Goal: Task Accomplishment & Management: Complete application form

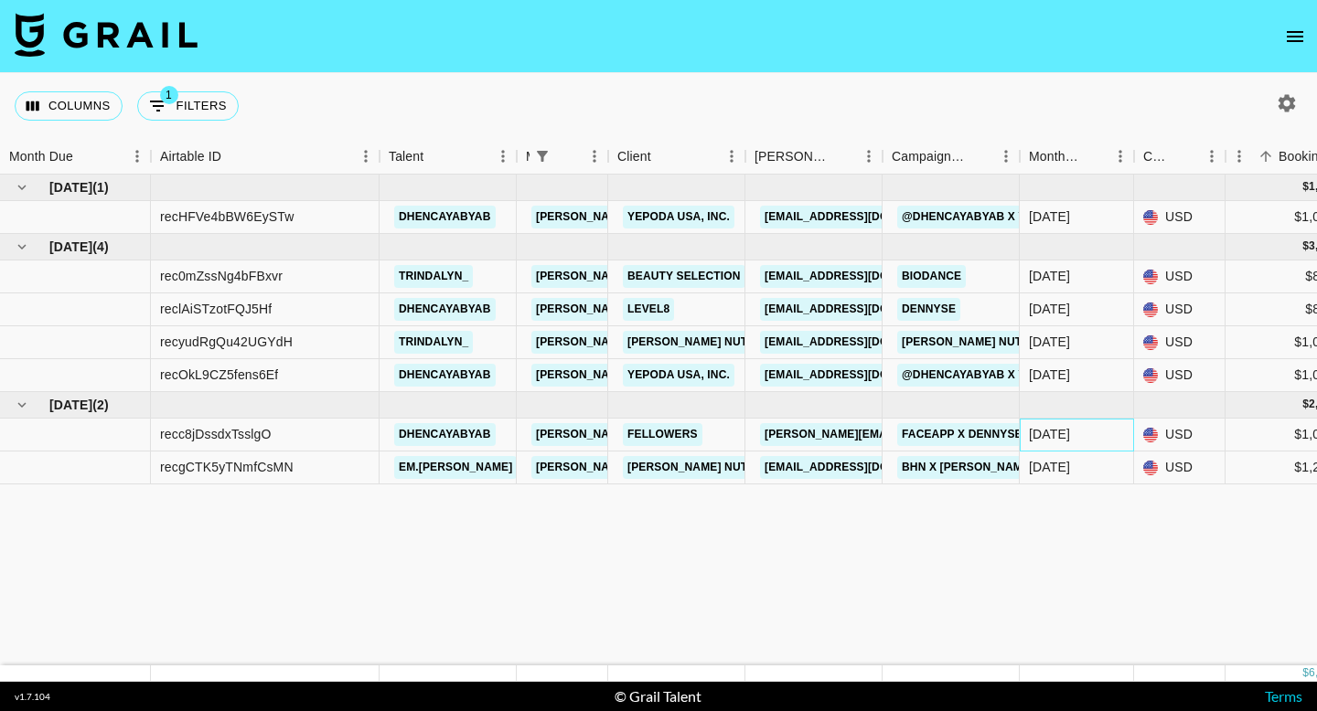
click at [1098, 440] on div "[DATE]" at bounding box center [1076, 435] width 114 height 33
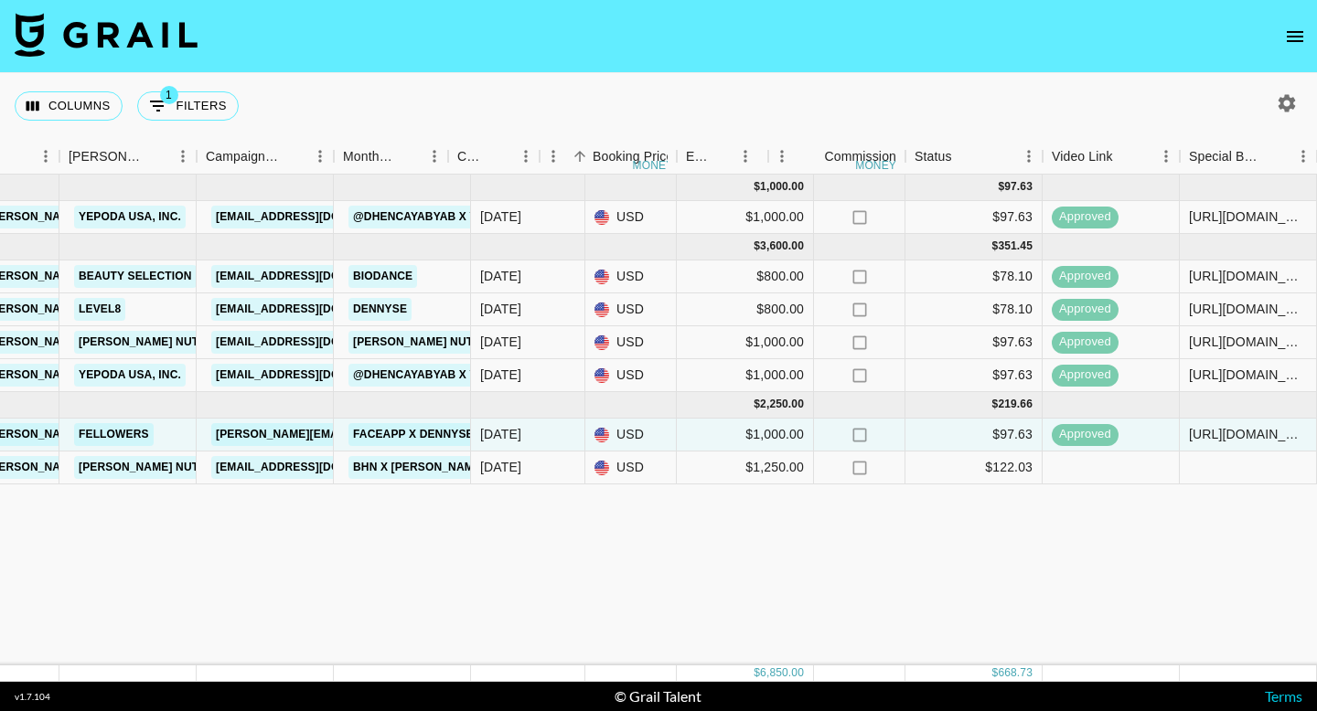
scroll to position [0, 686]
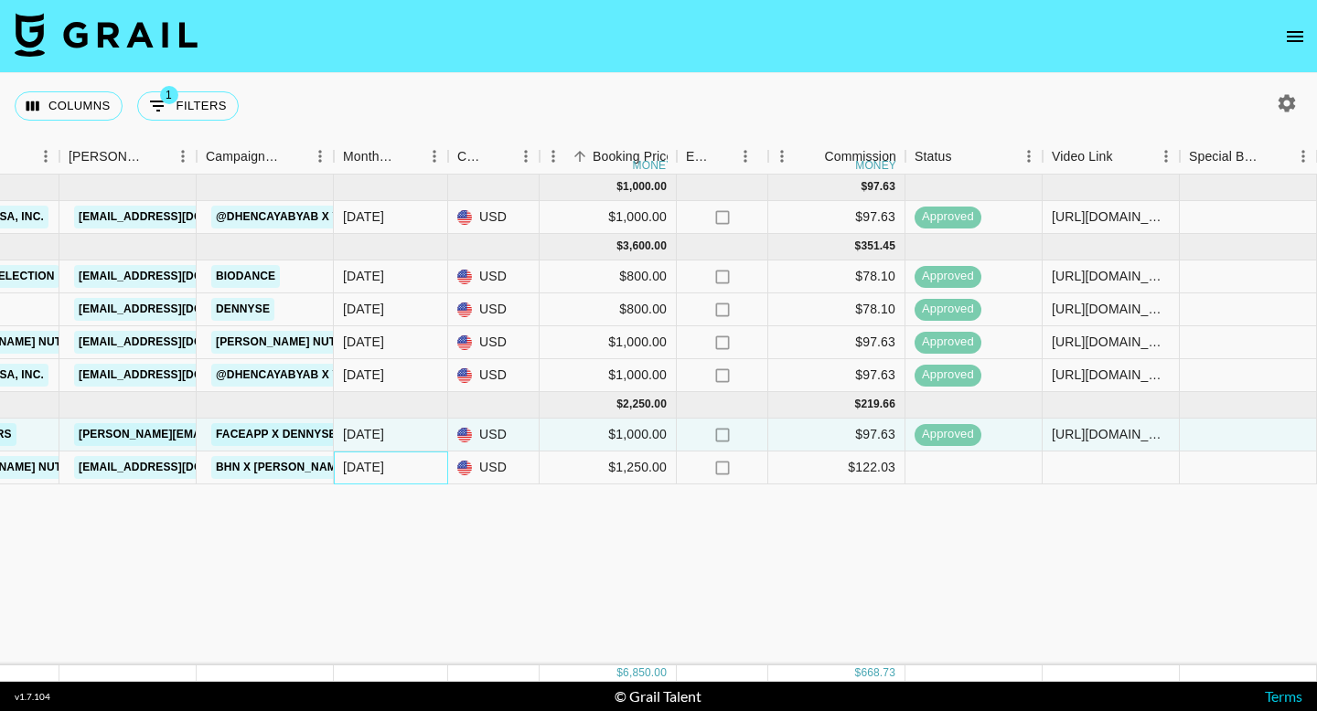
click at [373, 472] on div "[DATE]" at bounding box center [363, 467] width 41 height 18
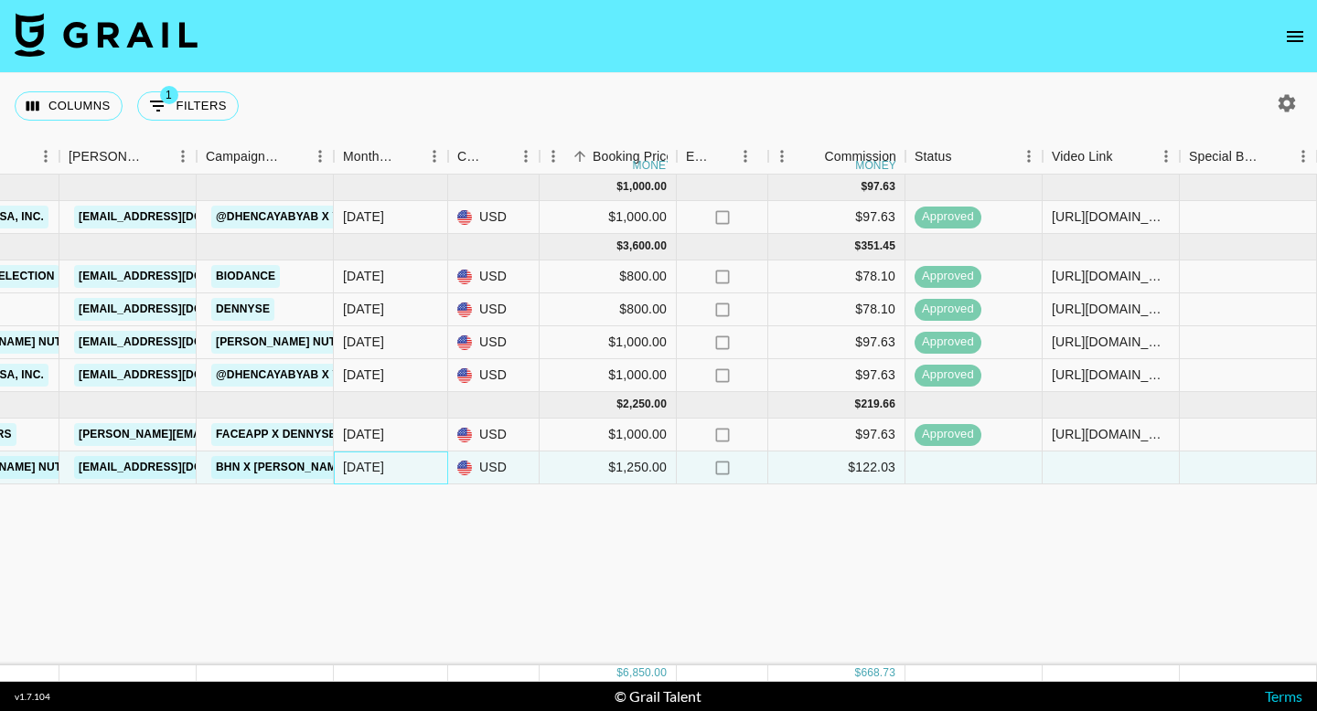
click at [360, 470] on div "[DATE]" at bounding box center [363, 467] width 41 height 18
click at [362, 467] on div "[DATE]" at bounding box center [363, 467] width 41 height 18
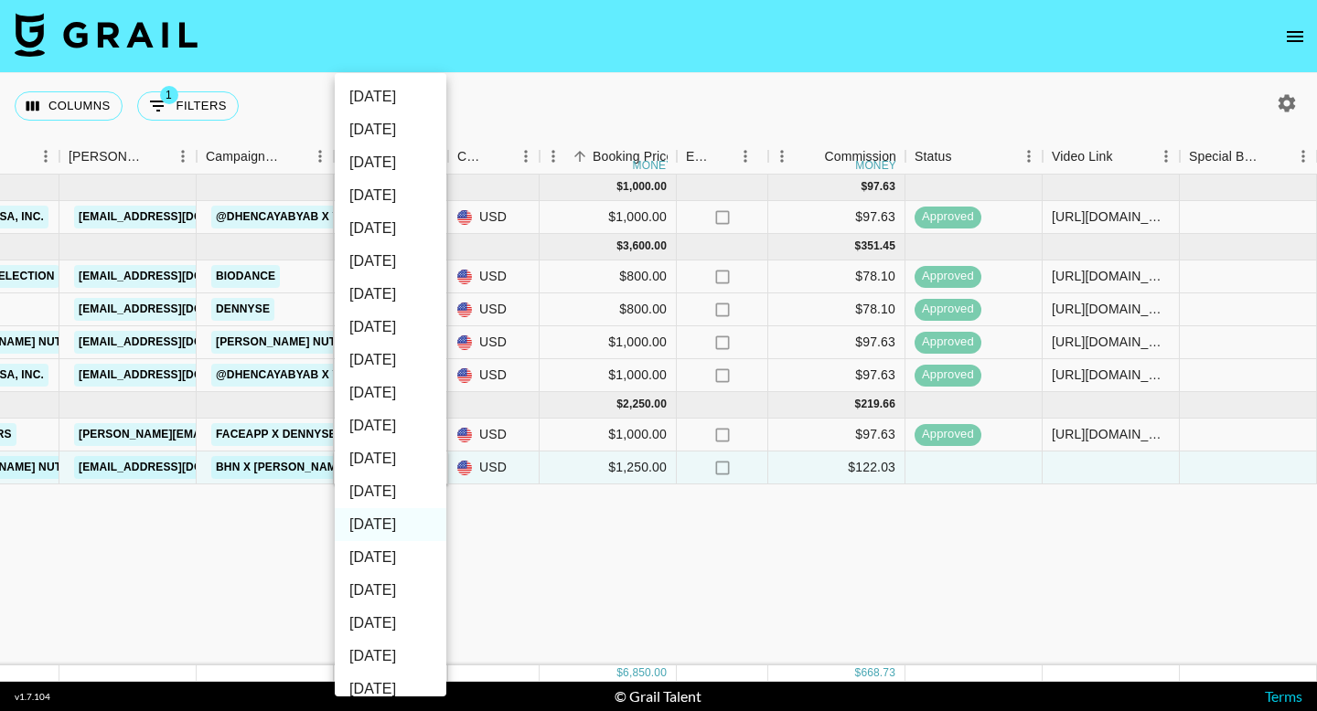
click at [373, 486] on li "[DATE]" at bounding box center [391, 491] width 112 height 33
type input "[DATE]"
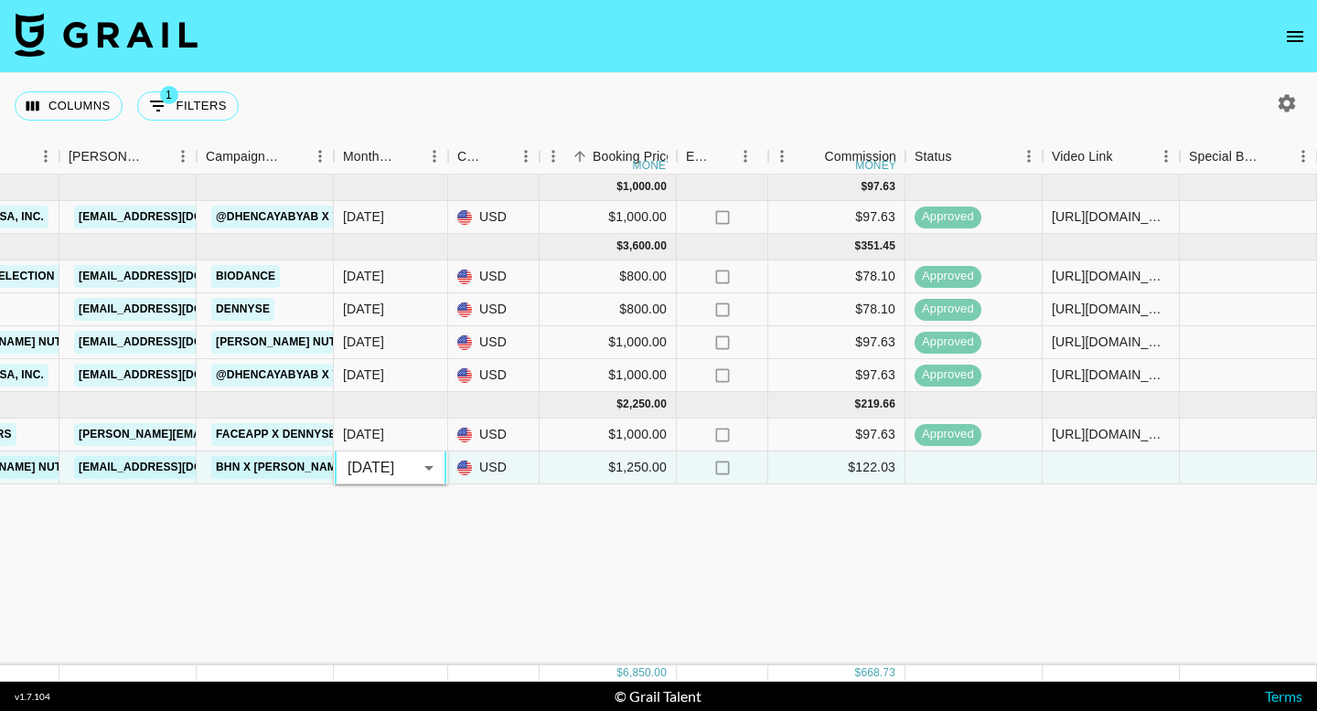
click at [390, 512] on div "[DATE] ( 1 ) $ 1,000.00 $ 97.63 recHFVe4bBW6EySTw dhencayabyab [PERSON_NAME][EM…" at bounding box center [831, 420] width 3035 height 491
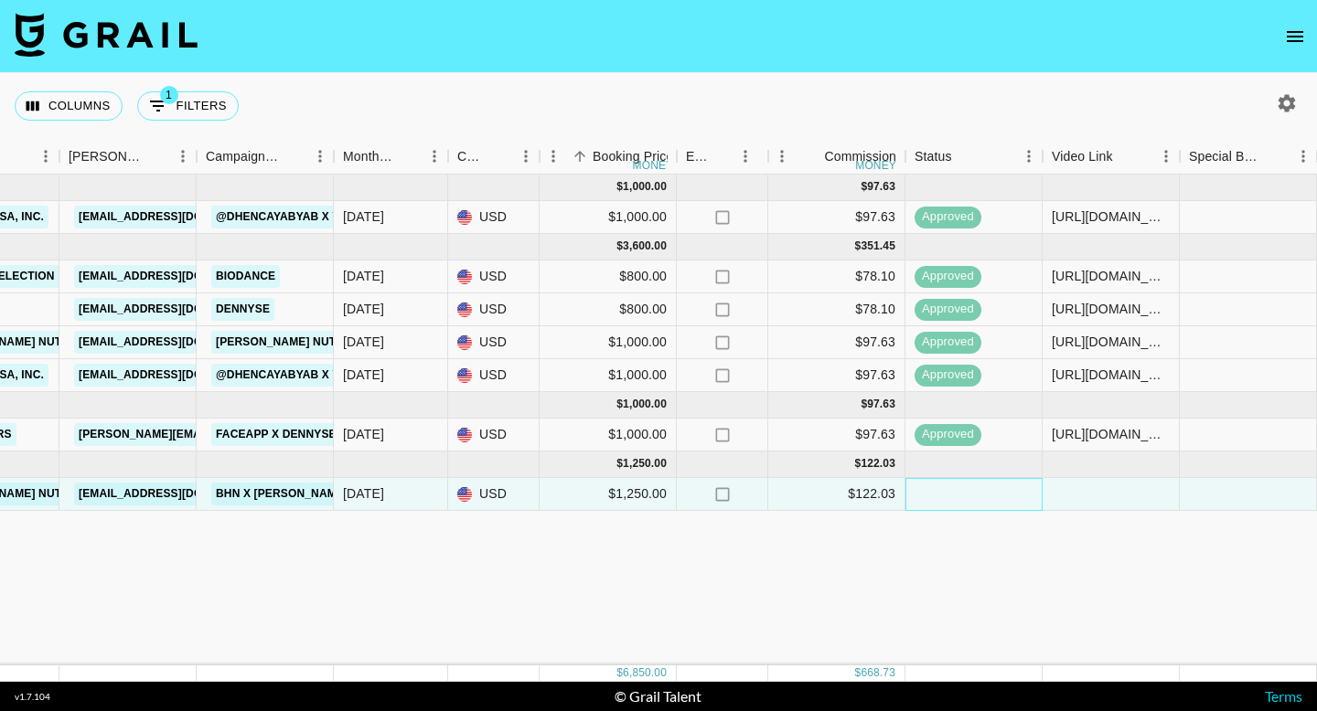
click at [1002, 493] on div at bounding box center [973, 494] width 137 height 33
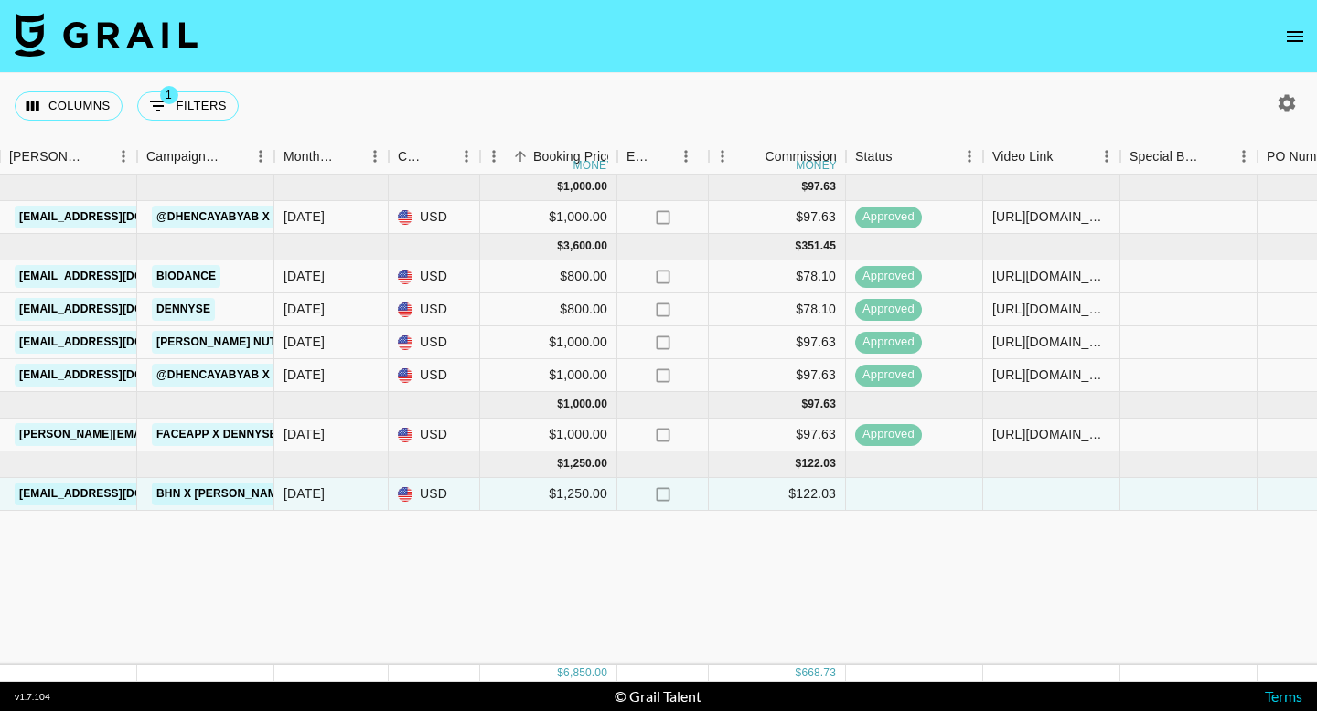
scroll to position [0, 608]
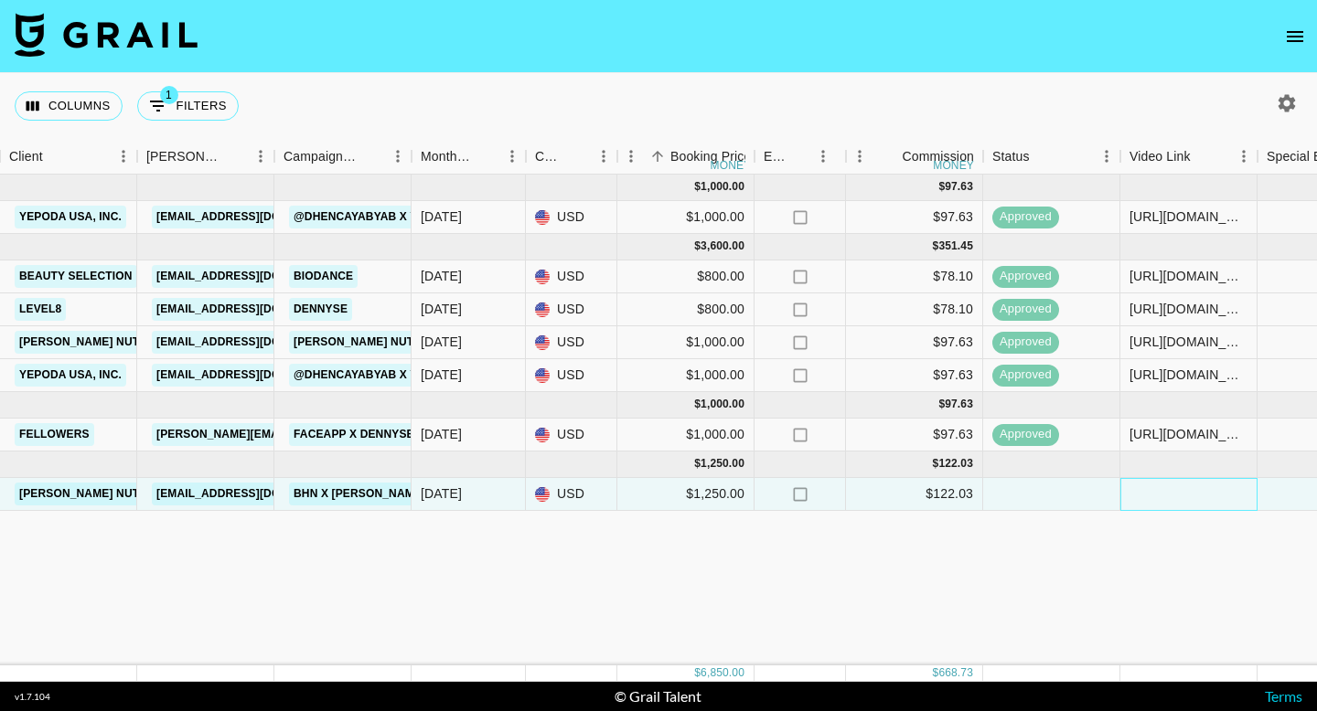
click at [1180, 501] on div at bounding box center [1188, 494] width 137 height 33
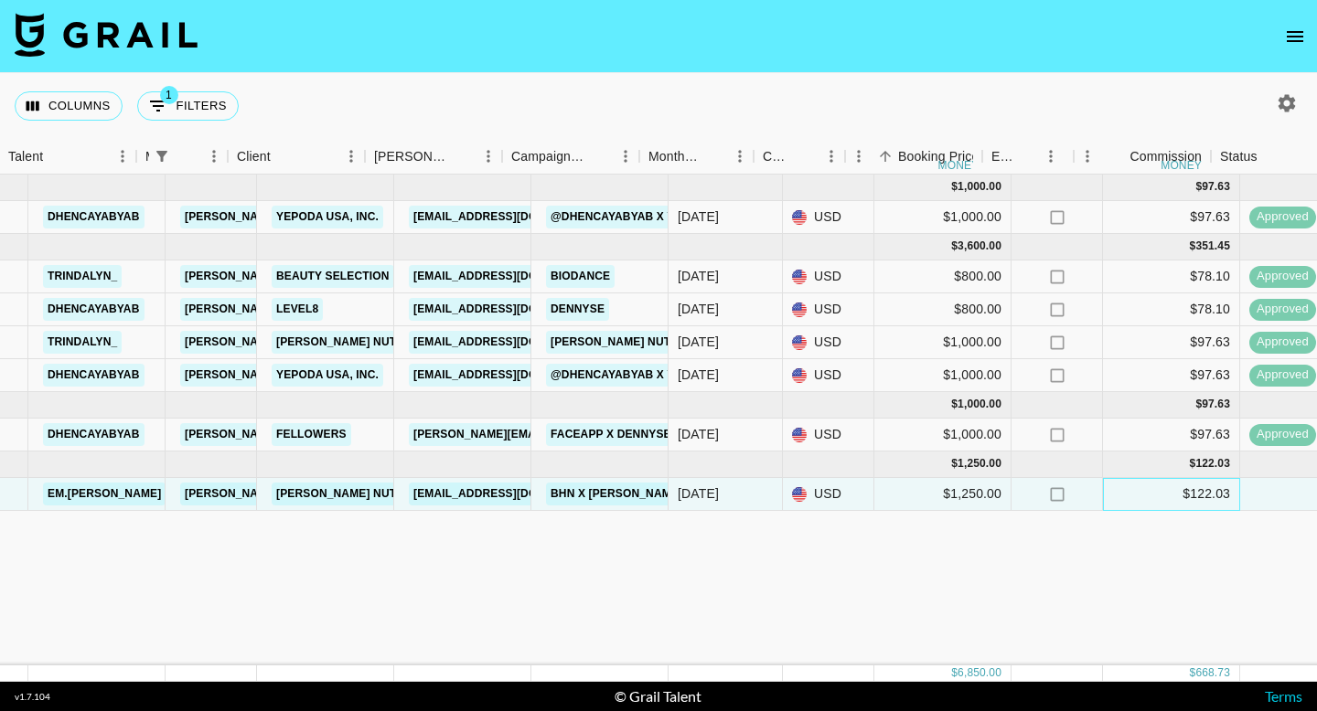
scroll to position [0, 336]
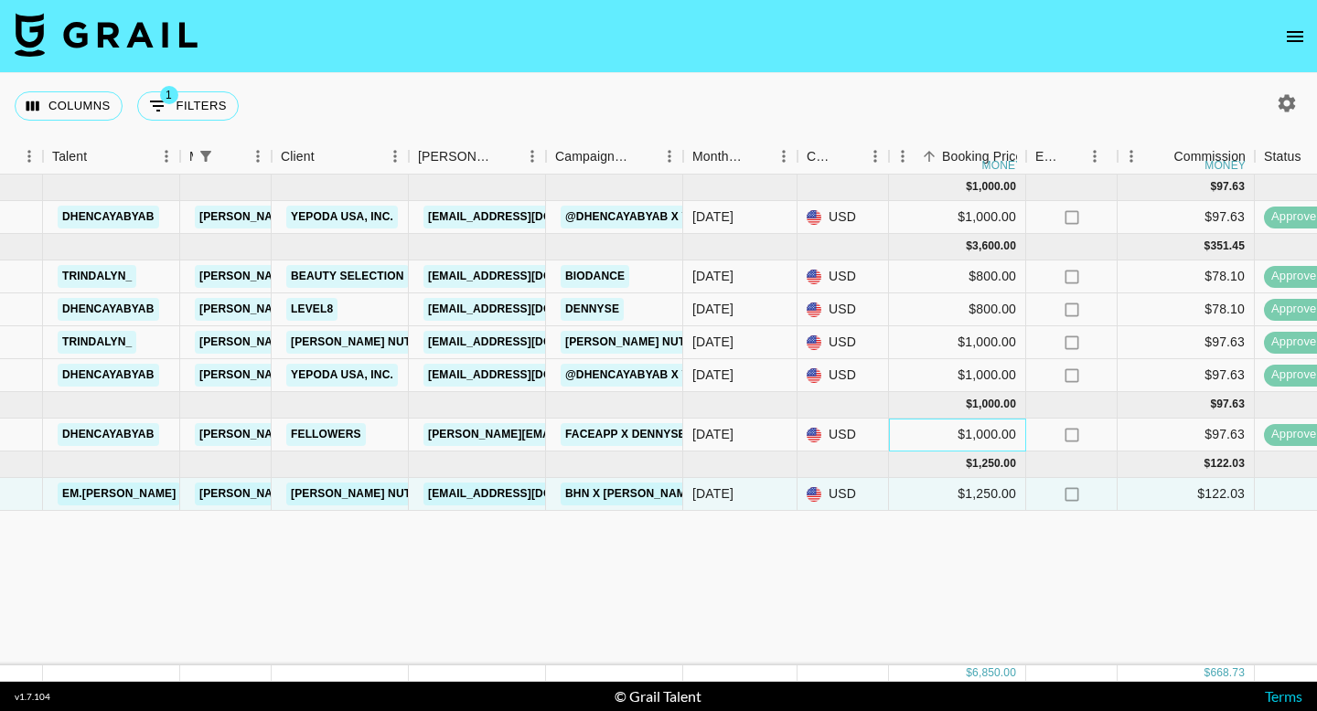
click at [927, 443] on div "$1,000.00" at bounding box center [957, 435] width 137 height 33
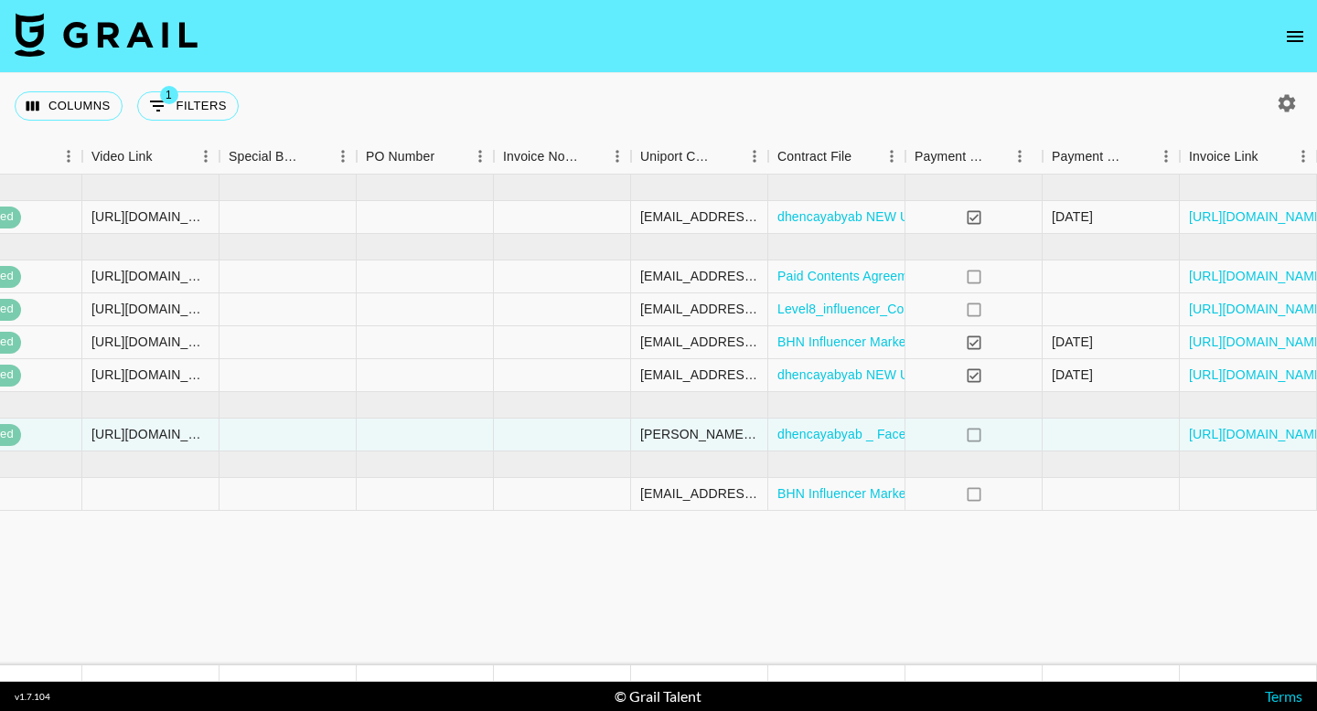
scroll to position [0, 1719]
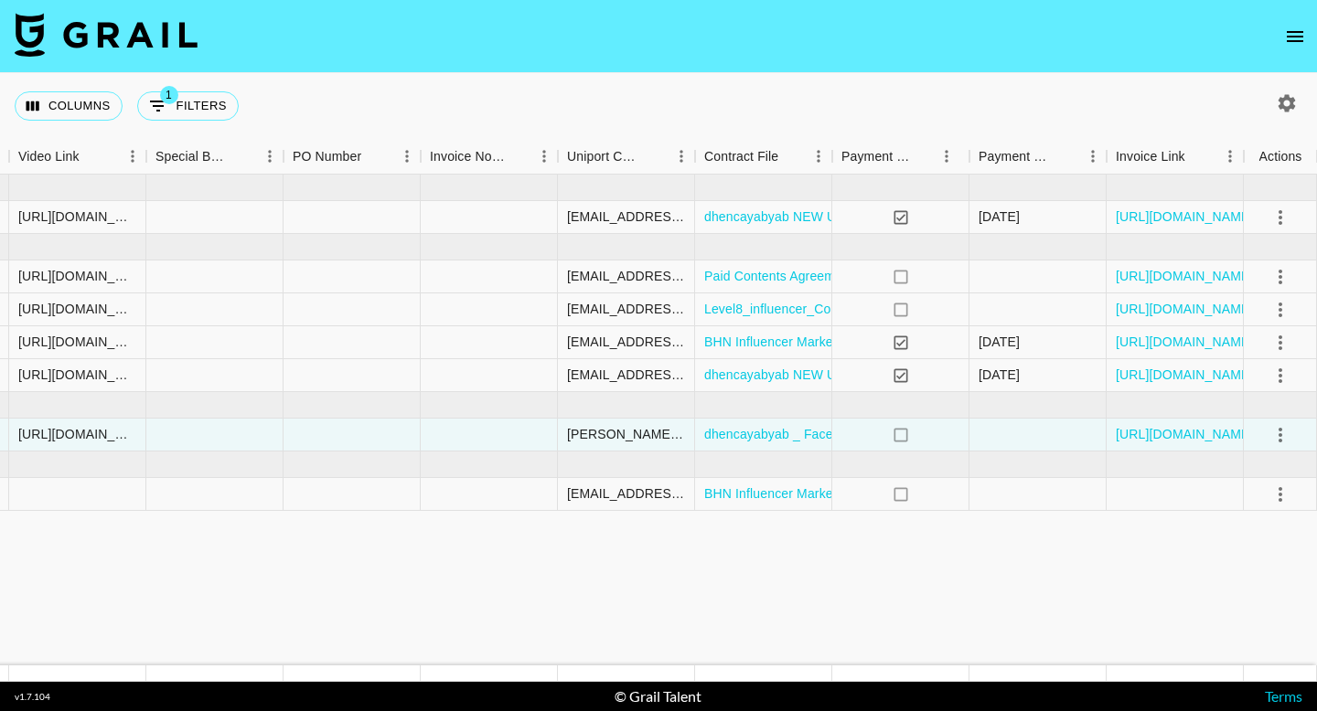
click at [1299, 48] on button "open drawer" at bounding box center [1294, 36] width 37 height 37
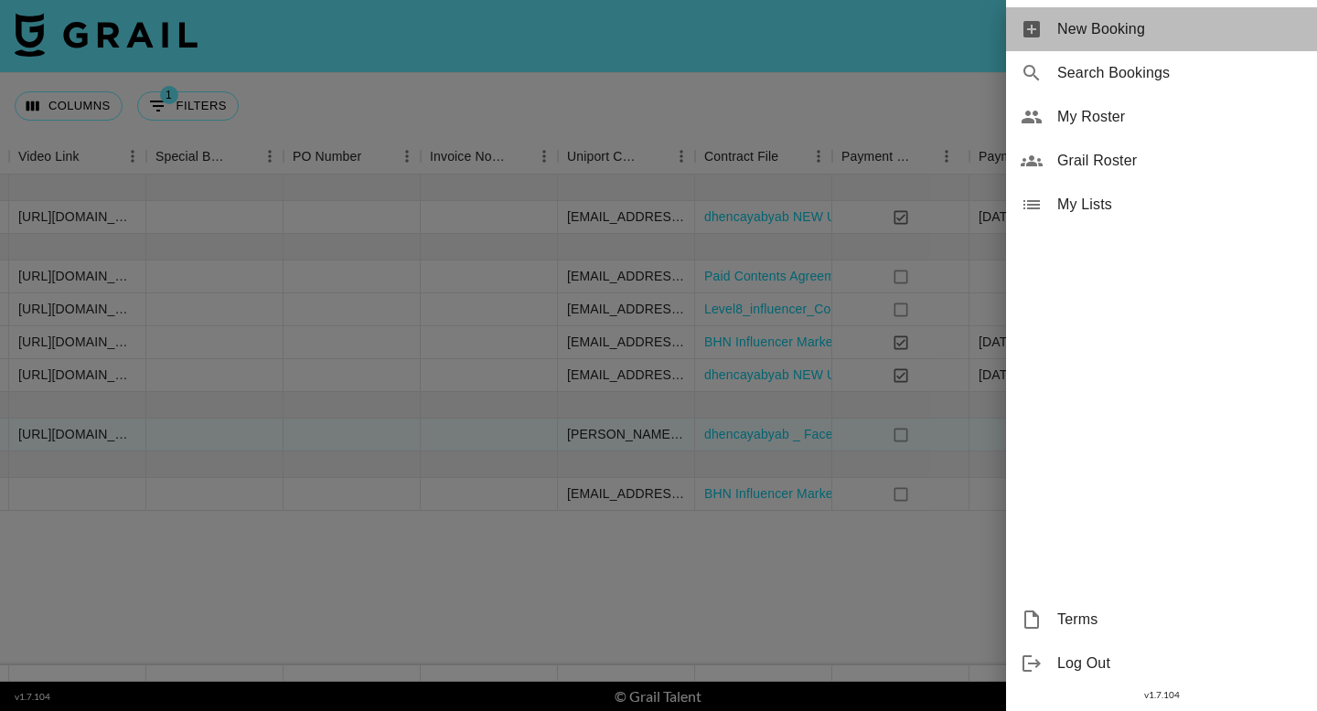
click at [1096, 16] on div "New Booking" at bounding box center [1161, 29] width 311 height 44
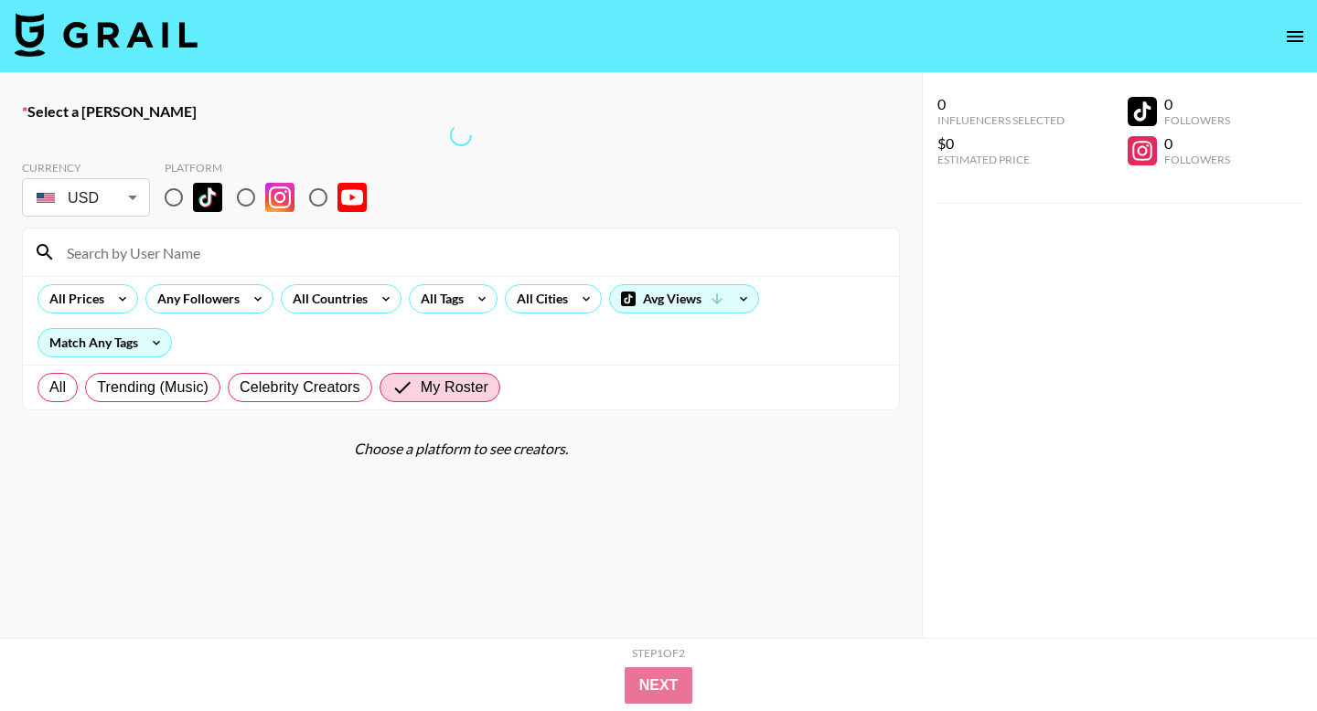
click at [1068, 34] on nav at bounding box center [658, 36] width 1317 height 73
click at [1119, 42] on nav at bounding box center [658, 36] width 1317 height 73
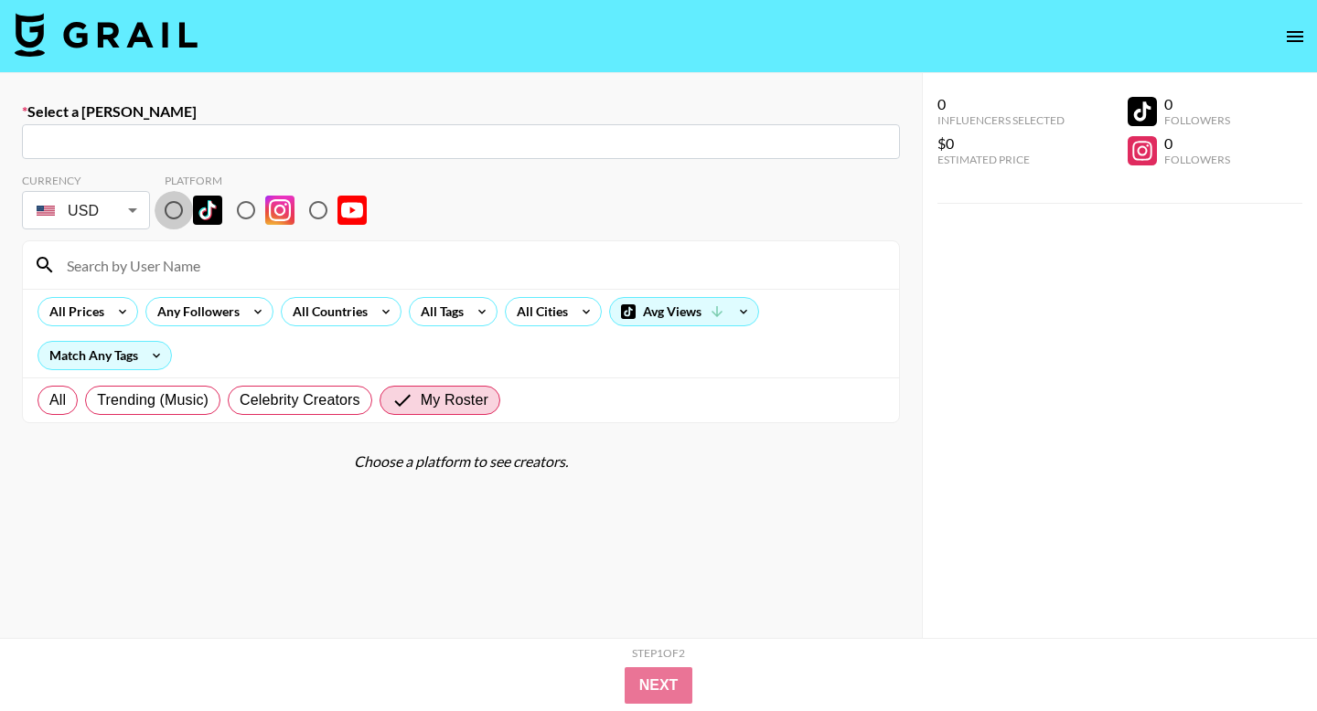
click at [173, 209] on input "radio" at bounding box center [174, 210] width 38 height 38
radio input "true"
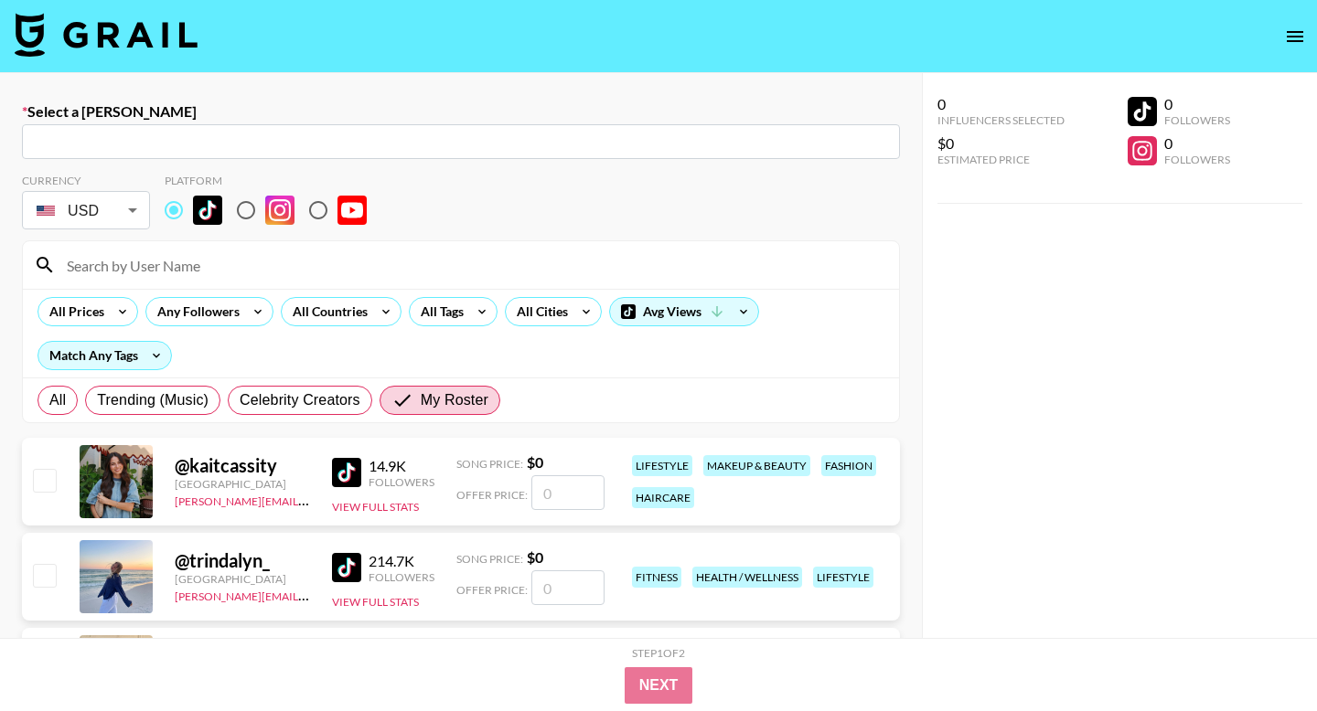
click at [370, 148] on input "text" at bounding box center [461, 142] width 856 height 21
paste input "[PERSON_NAME][EMAIL_ADDRESS][DOMAIN_NAME]"
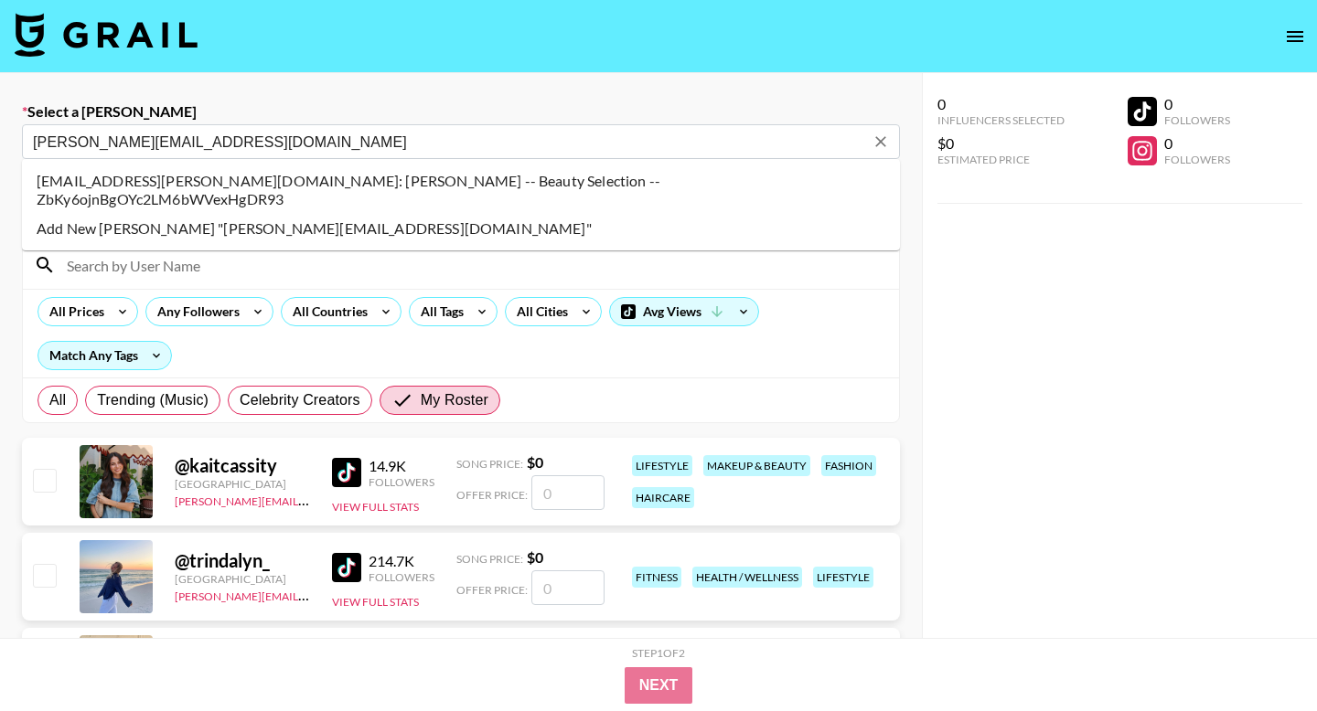
click at [441, 170] on li "[EMAIL_ADDRESS][PERSON_NAME][DOMAIN_NAME]: [PERSON_NAME] -- Beauty Selection --…" at bounding box center [461, 190] width 878 height 48
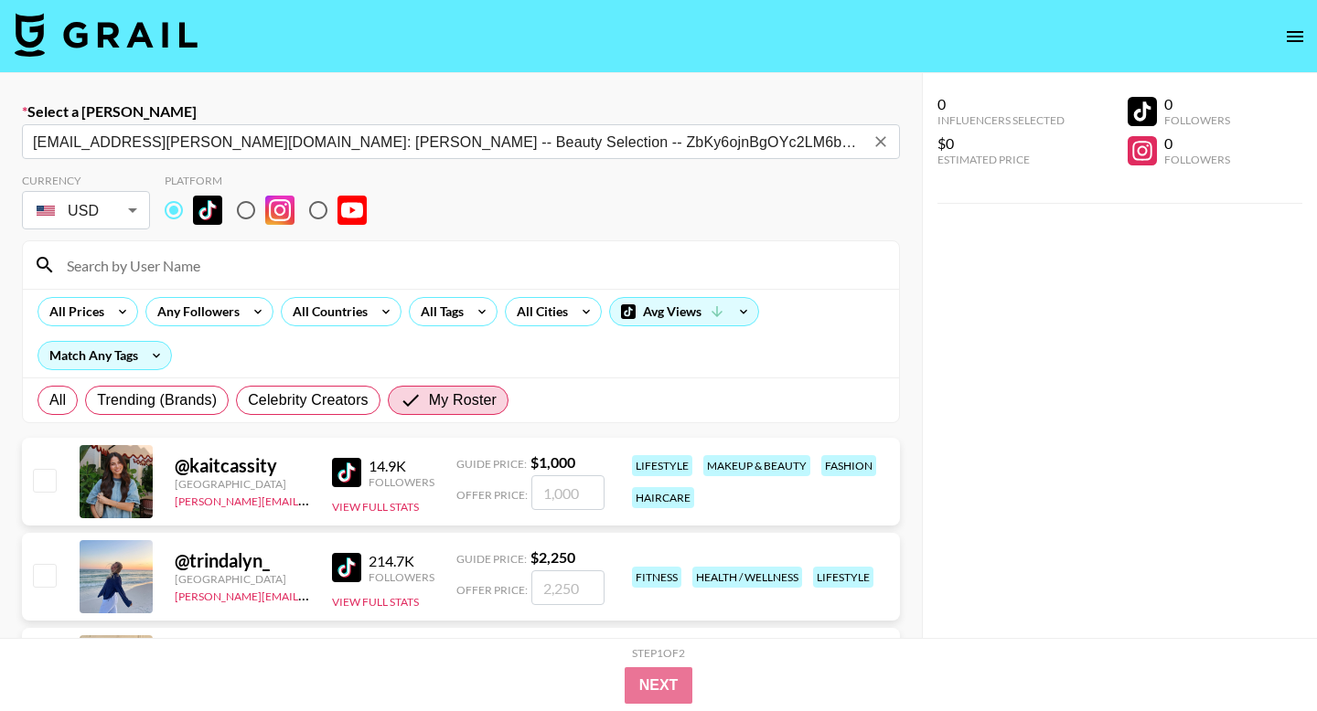
type input "[EMAIL_ADDRESS][PERSON_NAME][DOMAIN_NAME]: [PERSON_NAME] -- Beauty Selection --…"
click at [407, 222] on div "Currency USD USD ​ Platform" at bounding box center [461, 203] width 878 height 59
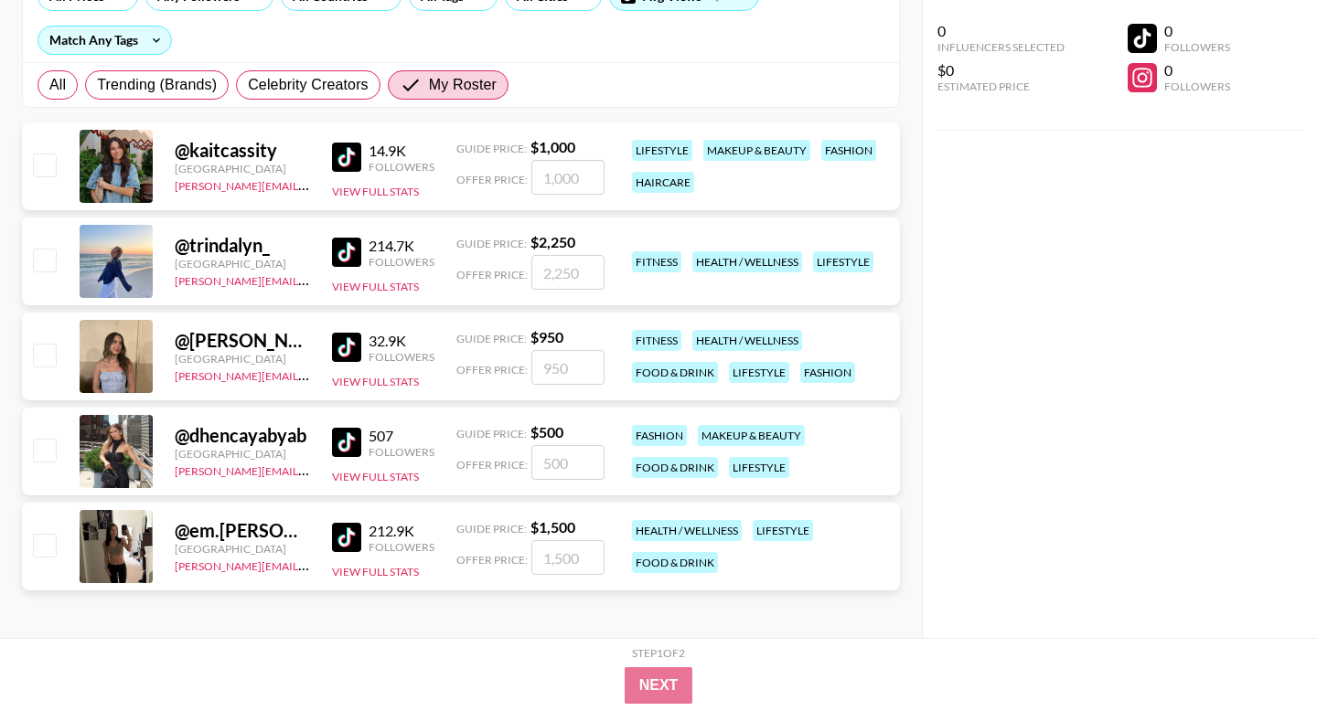
scroll to position [319, 0]
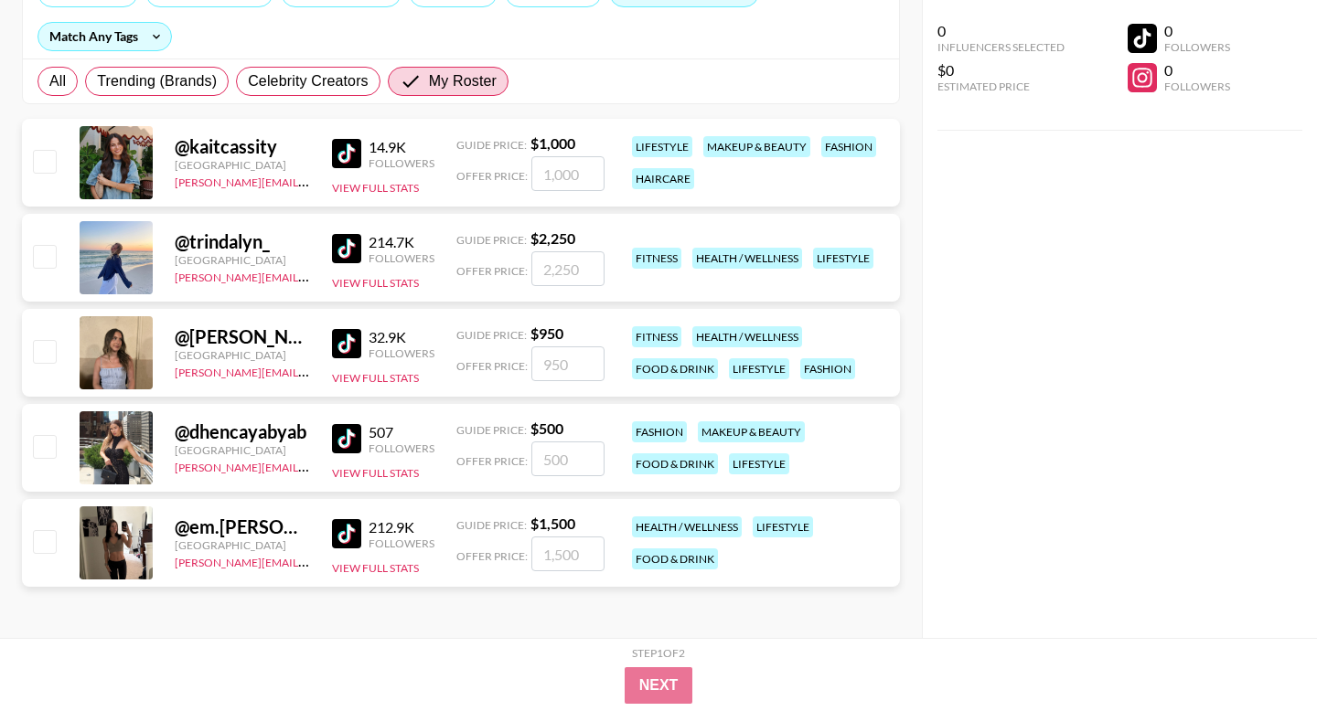
click at [47, 545] on input "checkbox" at bounding box center [44, 541] width 22 height 22
checkbox input "true"
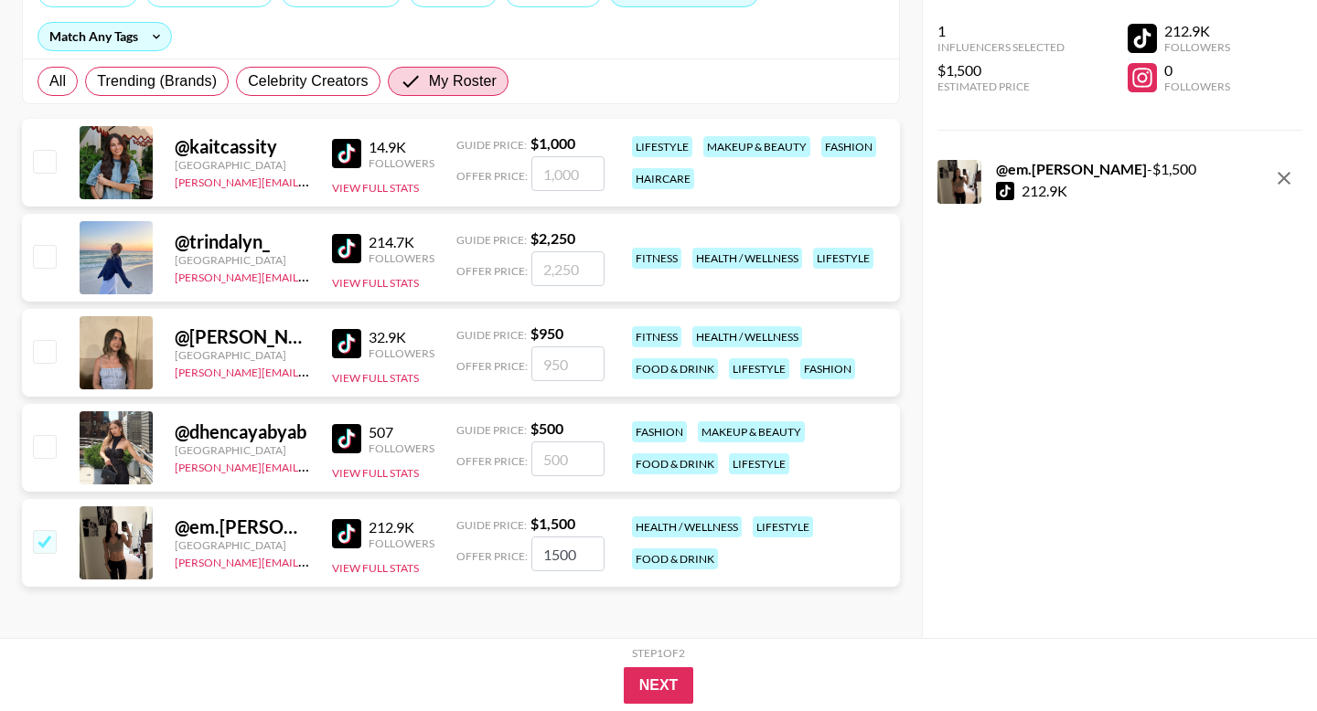
click at [552, 554] on input "1500" at bounding box center [567, 554] width 73 height 35
type input "800"
click at [672, 673] on button "Next" at bounding box center [659, 685] width 70 height 37
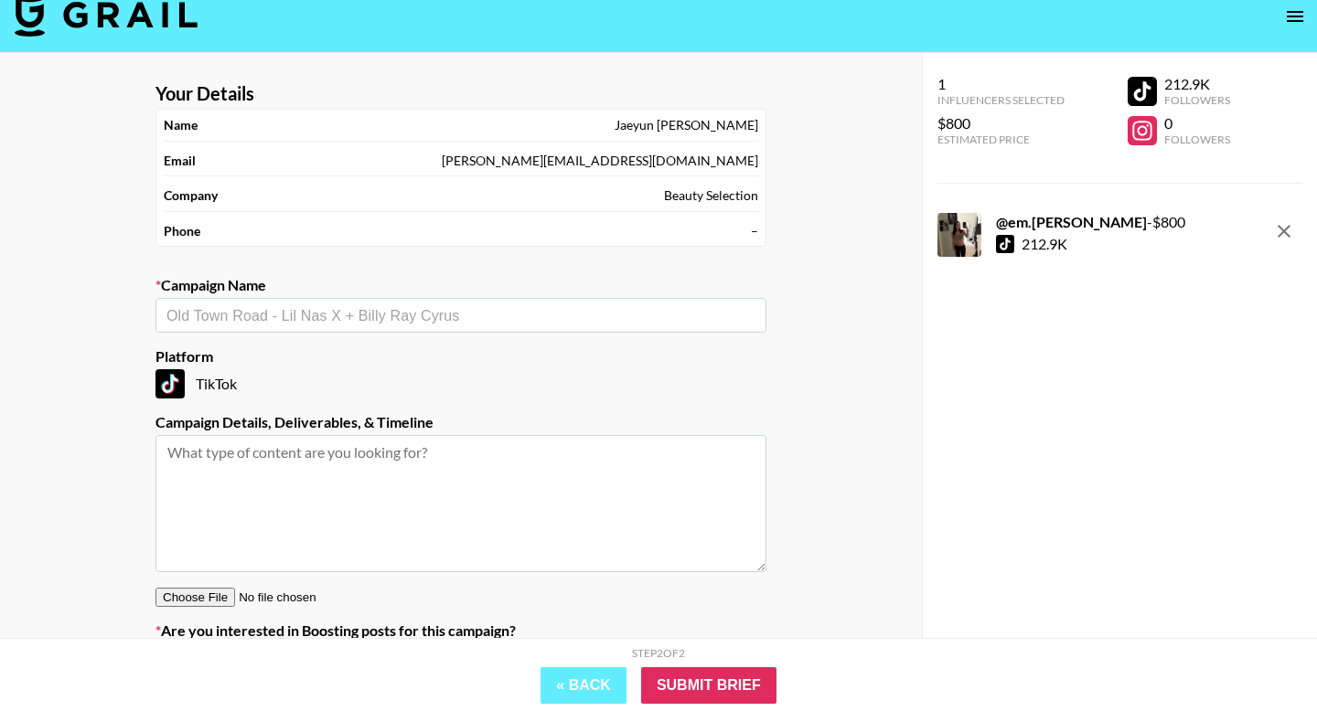
scroll to position [0, 0]
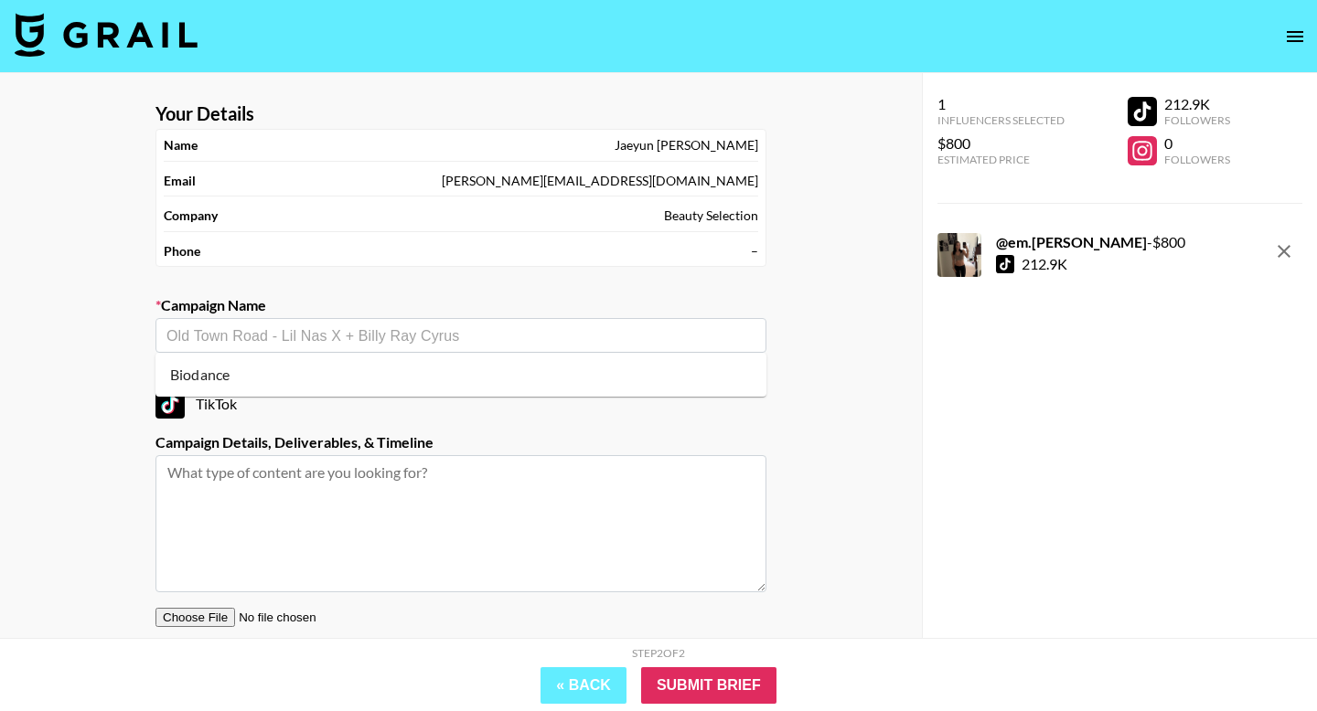
click at [500, 343] on input "text" at bounding box center [460, 335] width 589 height 21
type input "[PERSON_NAME] Biodance"
click at [261, 347] on div "​" at bounding box center [460, 335] width 611 height 35
click at [283, 379] on li "Add New Campaign: "[PERSON_NAME] "" at bounding box center [460, 374] width 611 height 29
click at [25, 400] on div "Your Details Name [PERSON_NAME] Email [PERSON_NAME][EMAIL_ADDRESS][DOMAIN_NAME]…" at bounding box center [461, 414] width 922 height 682
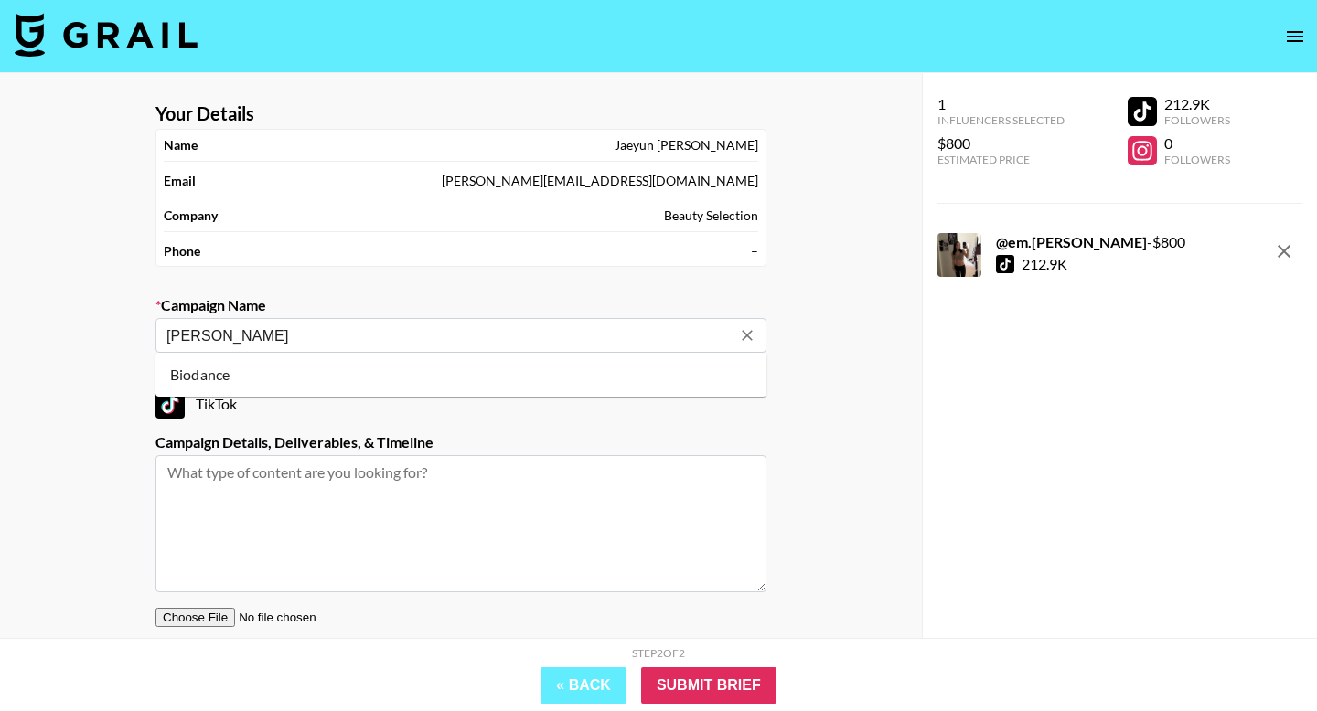
click at [245, 338] on input "[PERSON_NAME]" at bounding box center [448, 335] width 564 height 21
type input "x"
type input "e"
click at [259, 369] on li "Add New Campaign: "[PERSON_NAME] Biodance"" at bounding box center [460, 374] width 611 height 29
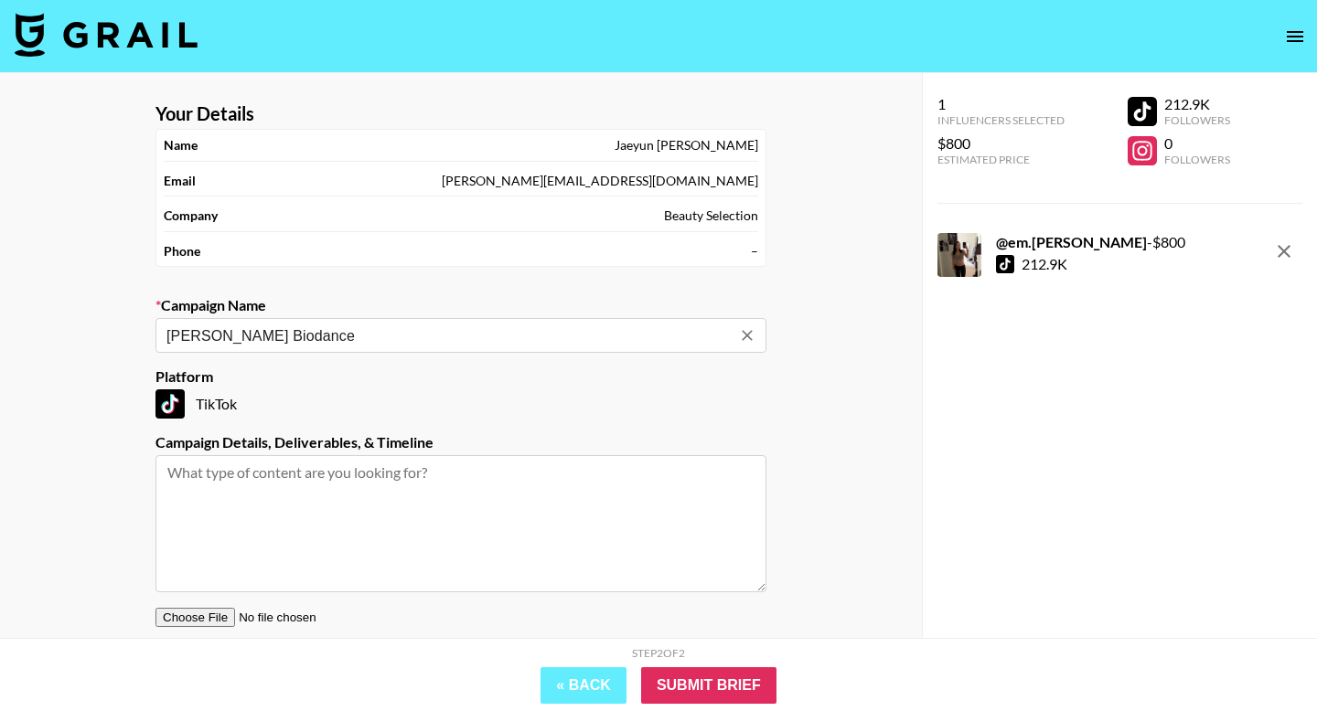
type input "[PERSON_NAME] Biodance"
click at [78, 368] on div "Your Details Name [PERSON_NAME] Email [PERSON_NAME][EMAIL_ADDRESS][DOMAIN_NAME]…" at bounding box center [461, 414] width 922 height 682
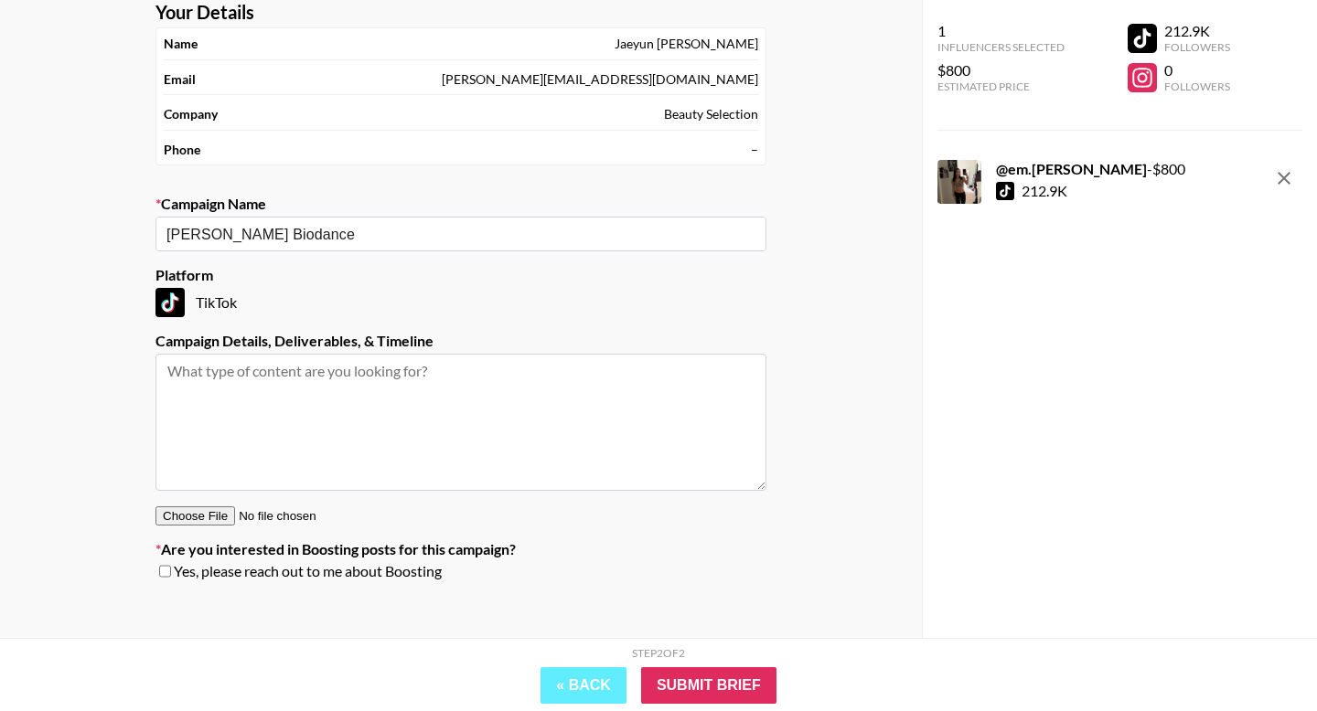
scroll to position [117, 0]
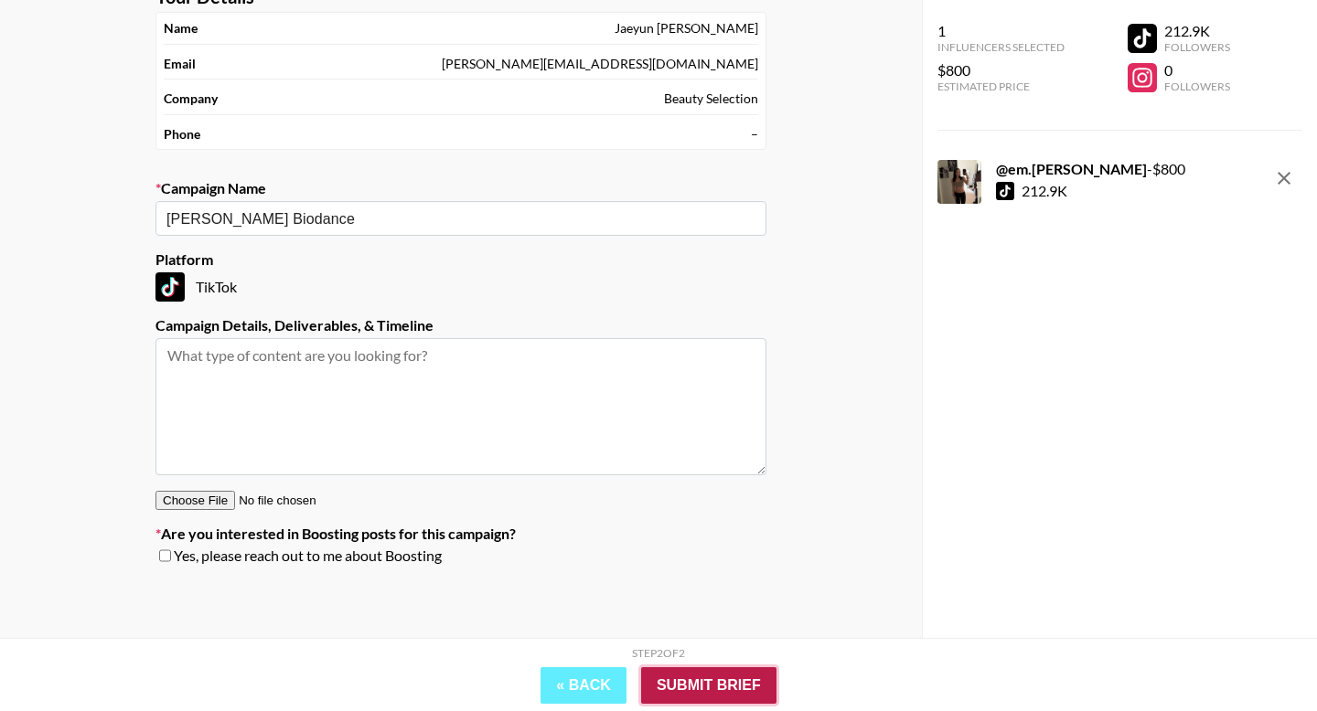
click at [683, 678] on input "Submit Brief" at bounding box center [708, 685] width 135 height 37
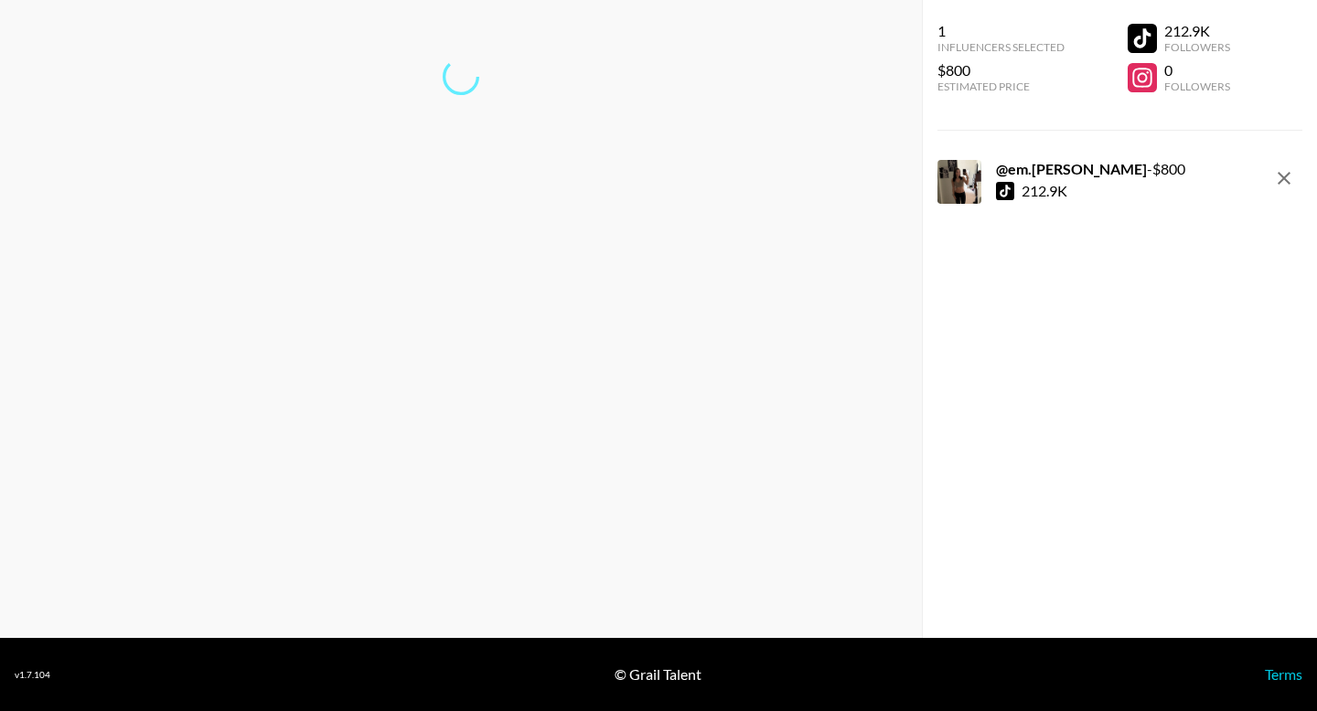
scroll to position [73, 0]
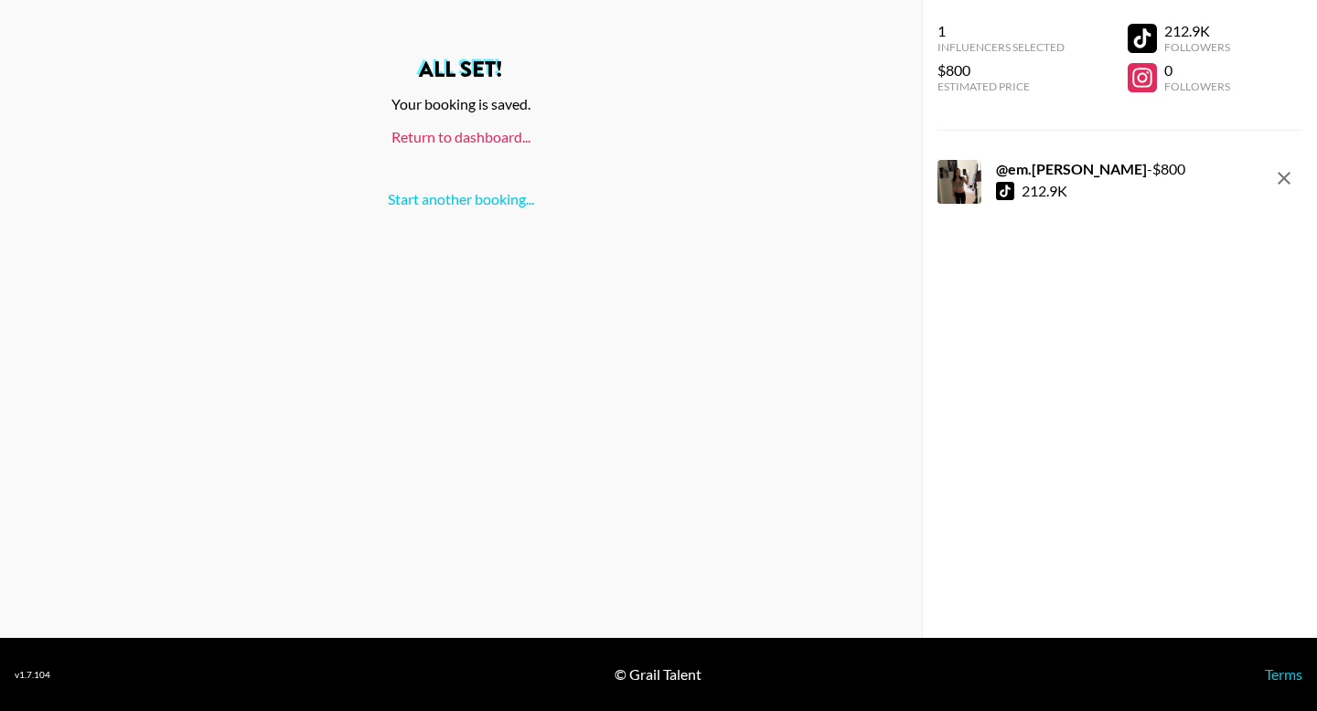
click at [504, 139] on link "Return to dashboard..." at bounding box center [460, 136] width 139 height 17
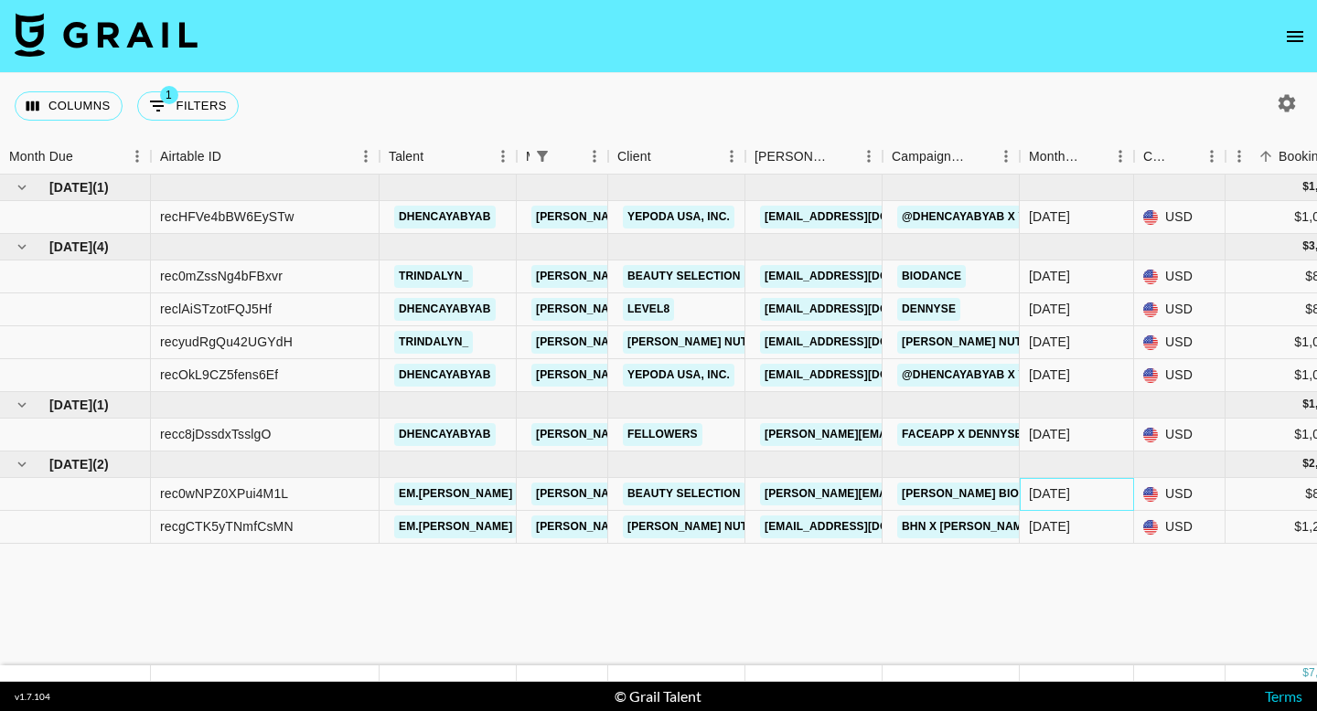
click at [1093, 502] on div "[DATE]" at bounding box center [1076, 494] width 114 height 33
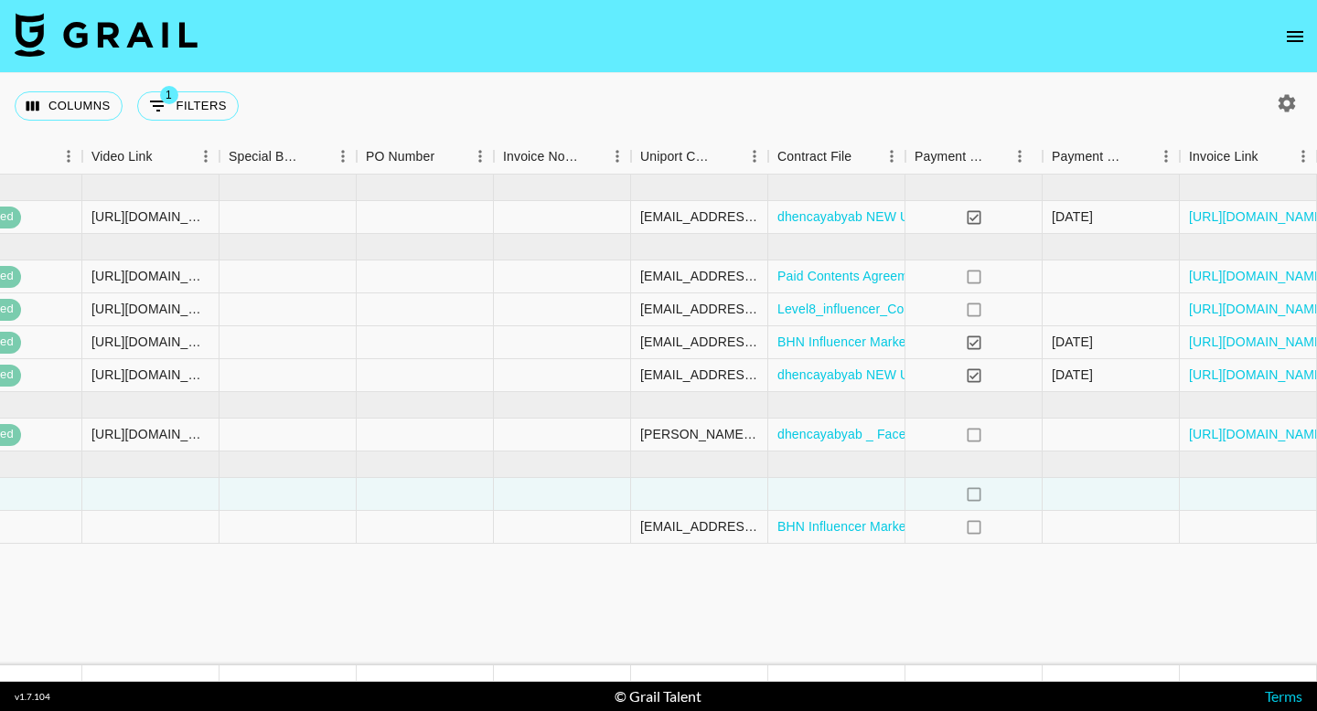
scroll to position [0, 1719]
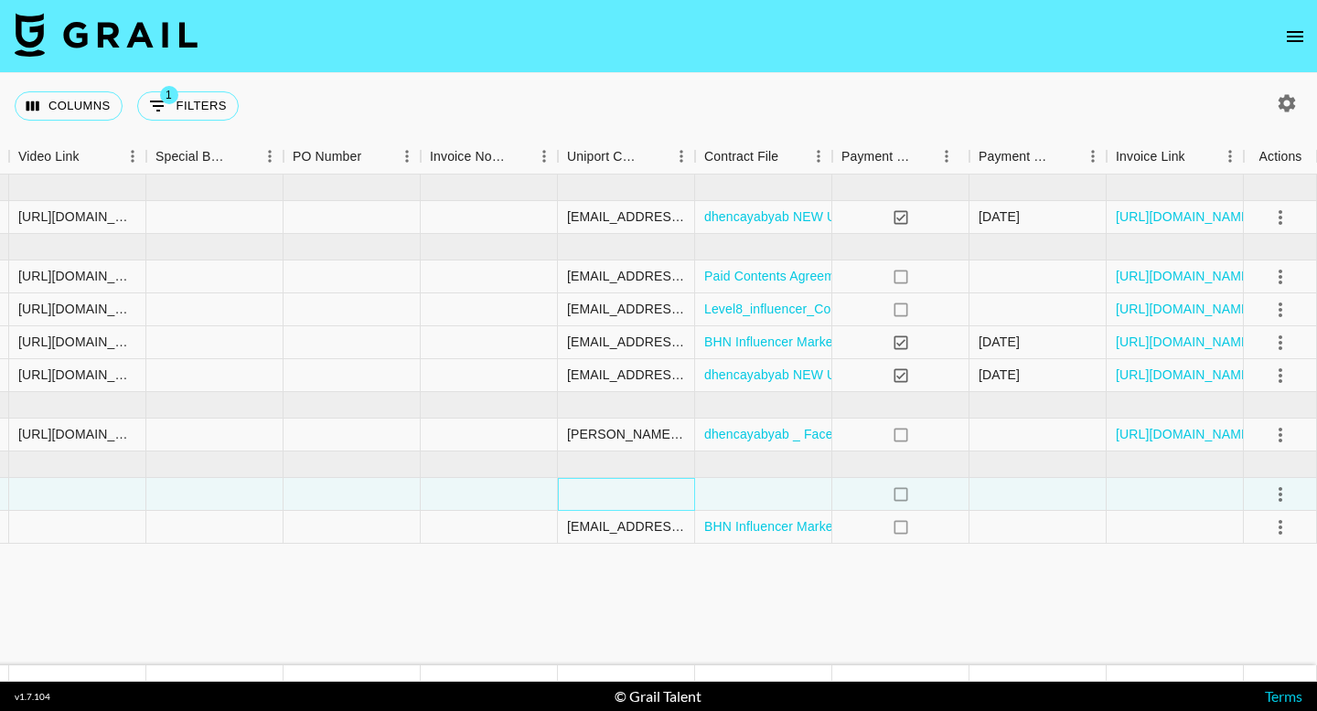
click at [594, 495] on div at bounding box center [626, 494] width 137 height 33
type input "[PERSON_NAME][EMAIL_ADDRESS][DOMAIN_NAME]"
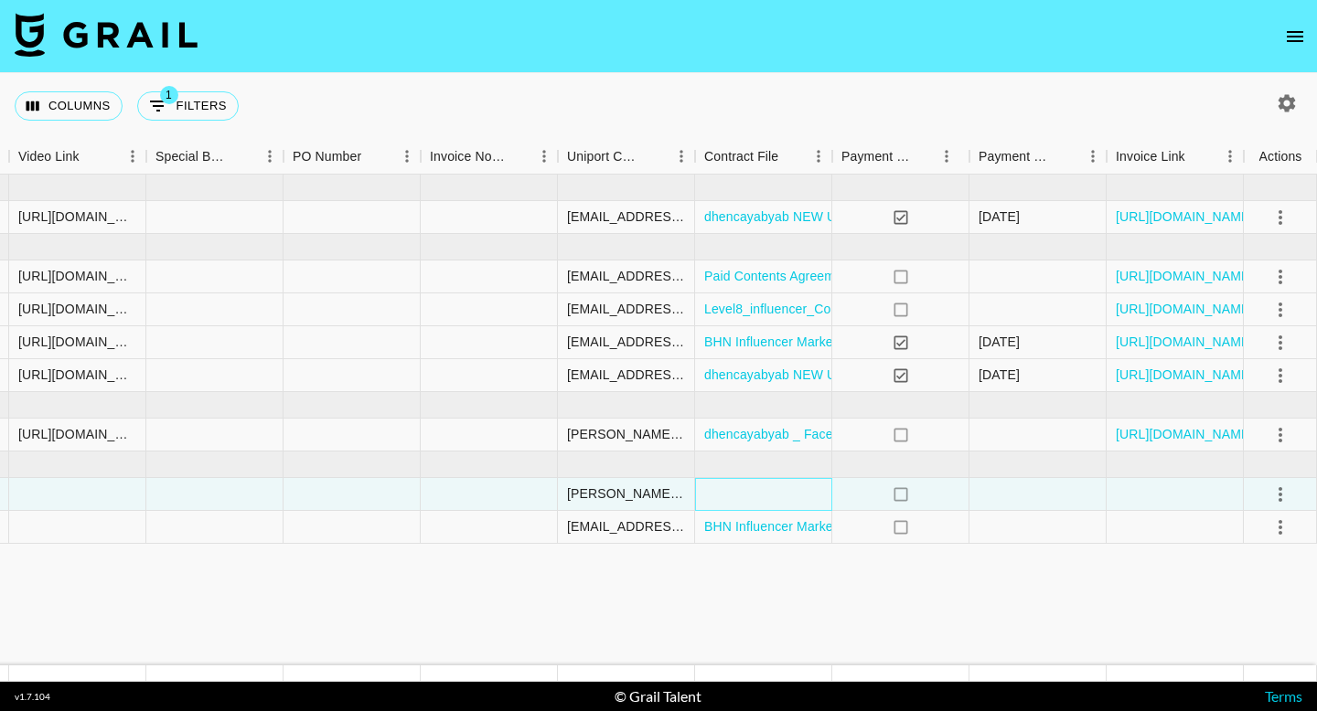
click at [777, 478] on div at bounding box center [763, 494] width 137 height 33
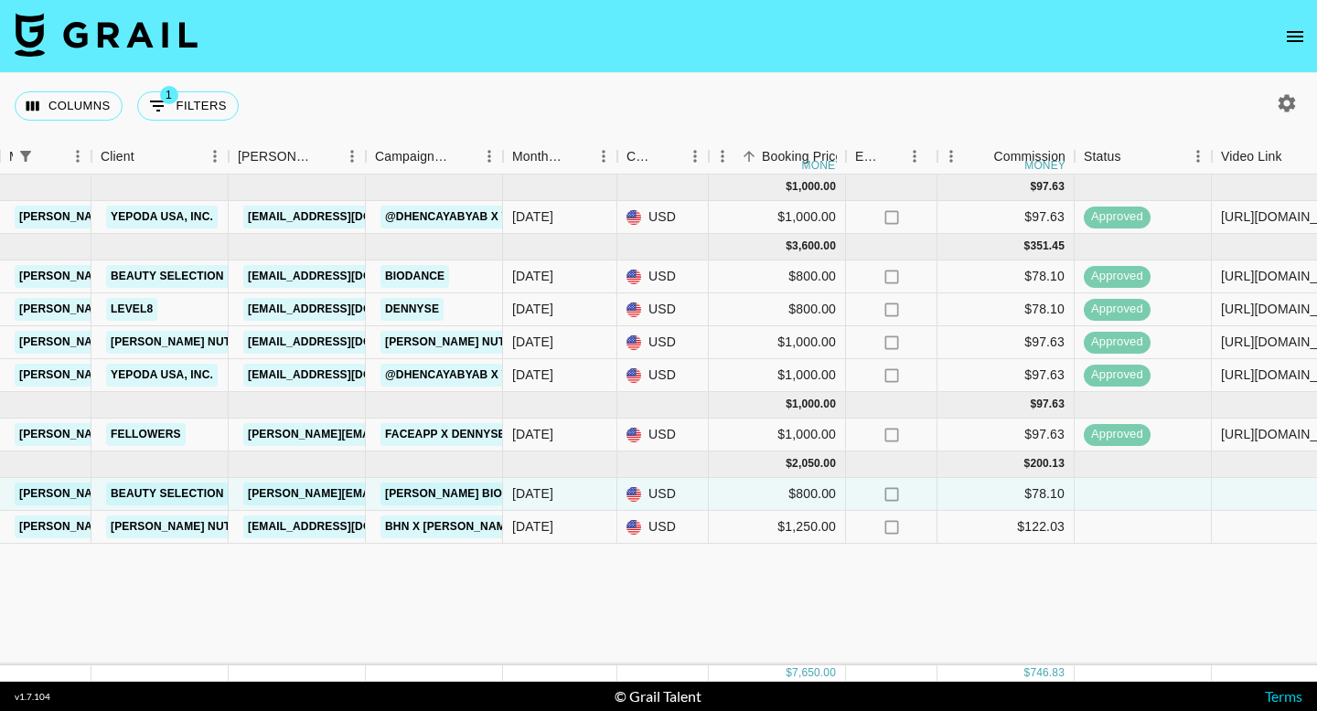
scroll to position [0, 379]
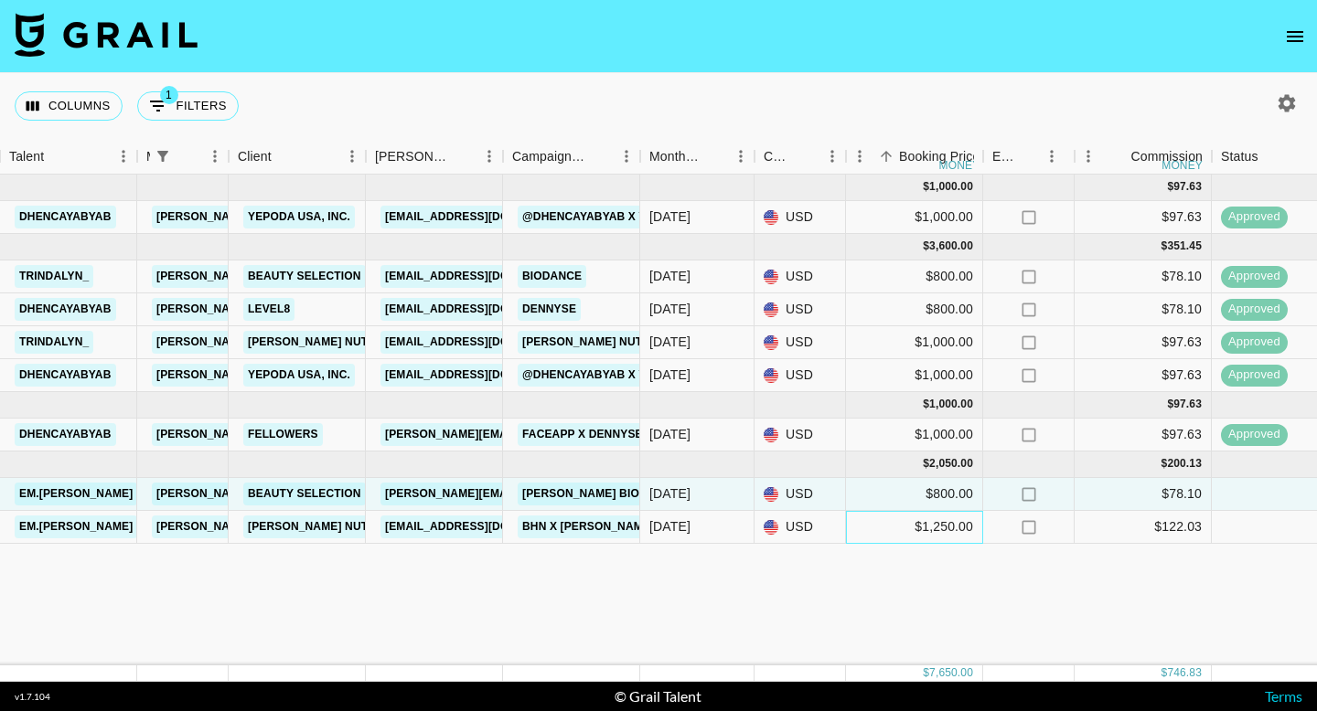
click at [943, 529] on div "$1,250.00" at bounding box center [914, 527] width 137 height 33
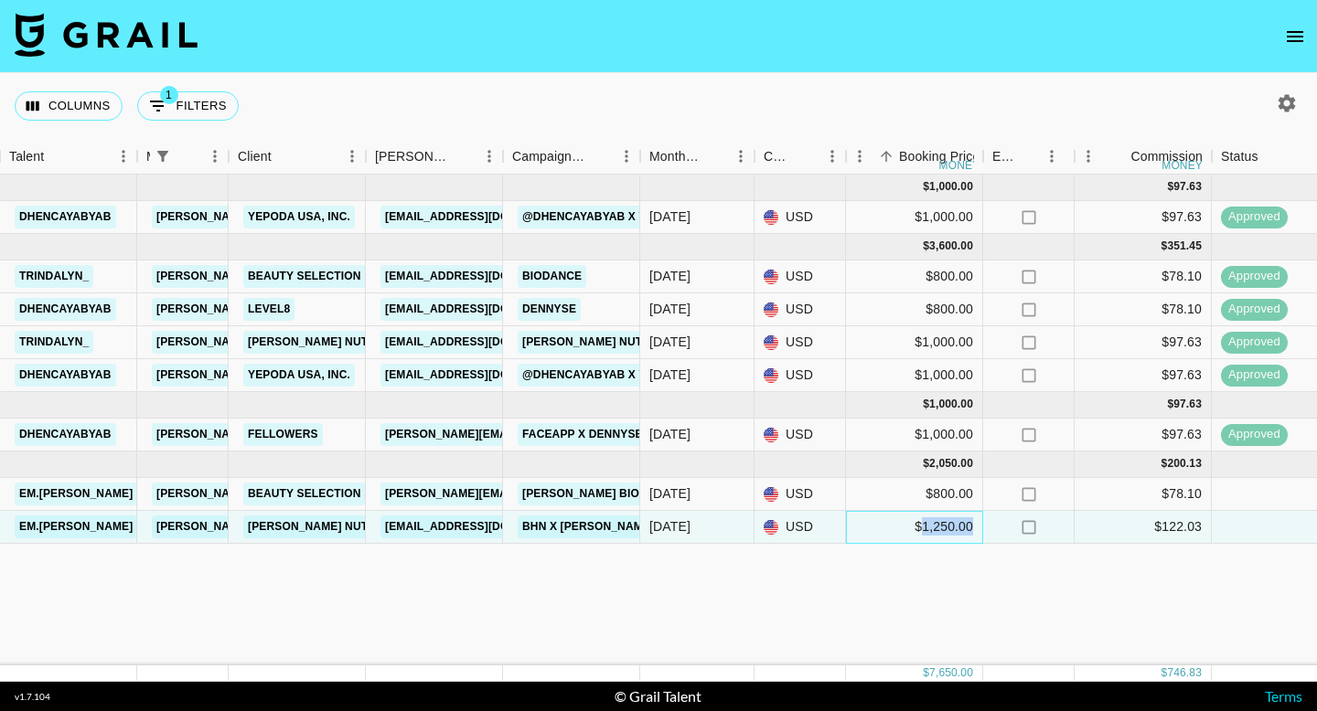
click at [943, 529] on div "$1,250.00" at bounding box center [914, 527] width 137 height 33
type input "1000"
click at [1164, 547] on div "[DATE] ( 1 ) $ 1,000.00 $ 97.63 recHFVe4bBW6EySTw dhencayabyab [PERSON_NAME][EM…" at bounding box center [1138, 420] width 3035 height 491
click at [1158, 528] on div "$97.63" at bounding box center [1142, 527] width 137 height 33
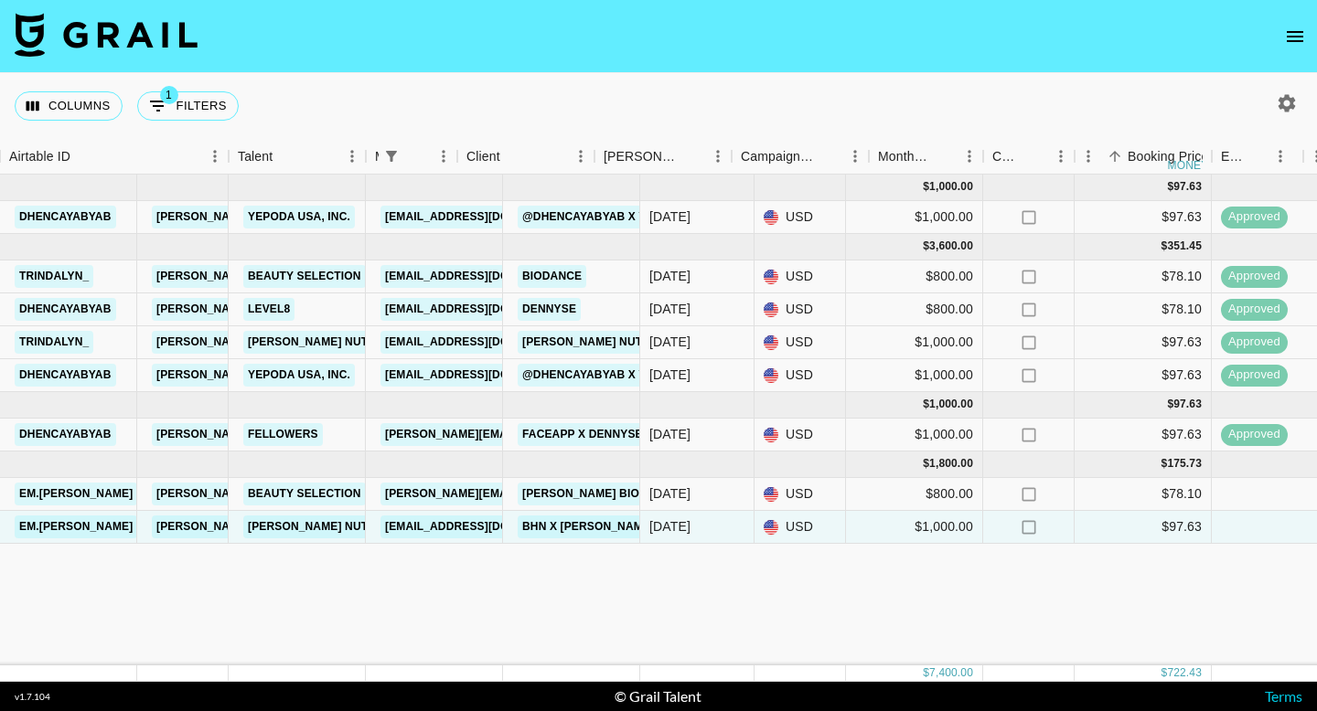
scroll to position [0, 0]
